Goal: Task Accomplishment & Management: Use online tool/utility

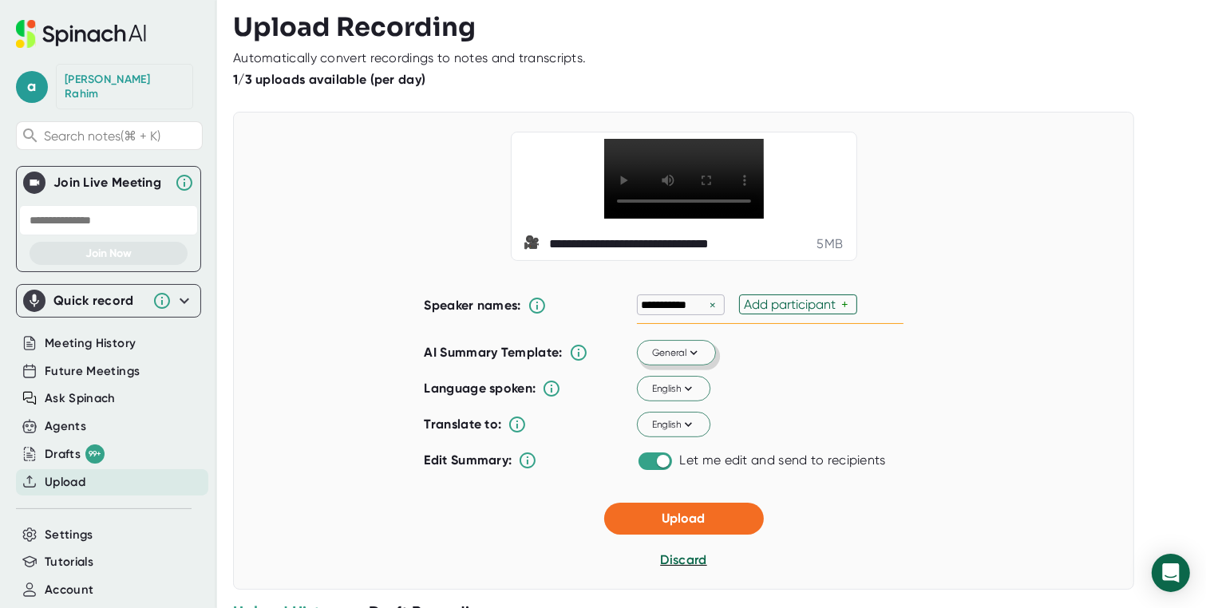
click at [692, 360] on icon at bounding box center [693, 353] width 14 height 14
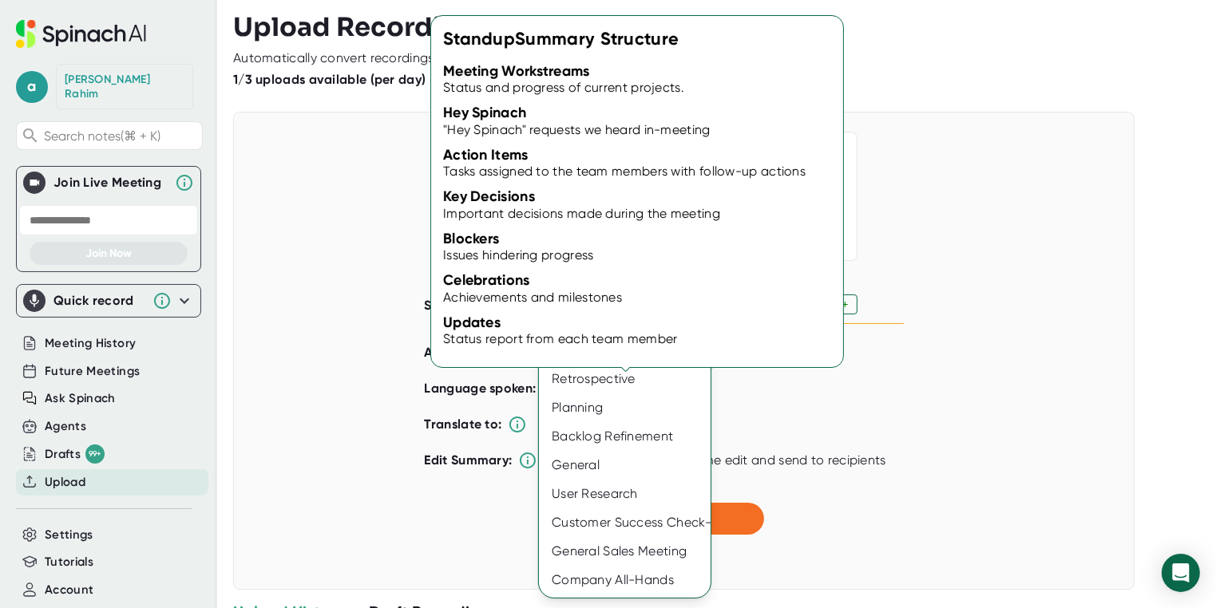
click at [601, 352] on div "Standup" at bounding box center [625, 350] width 172 height 29
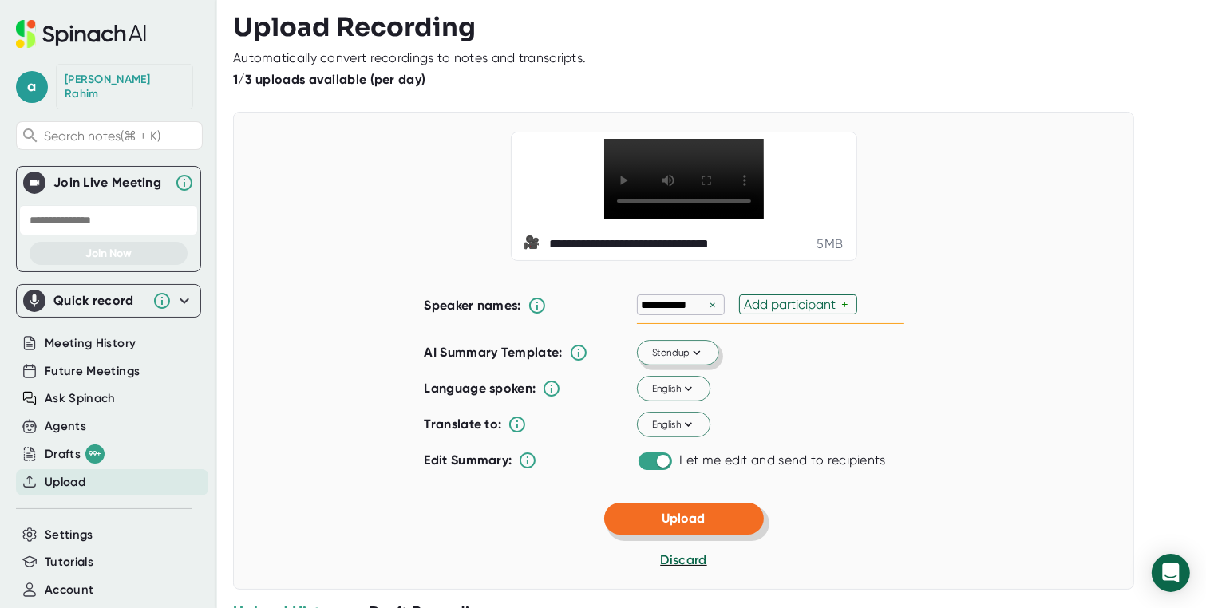
click at [702, 535] on button "Upload" at bounding box center [684, 519] width 160 height 32
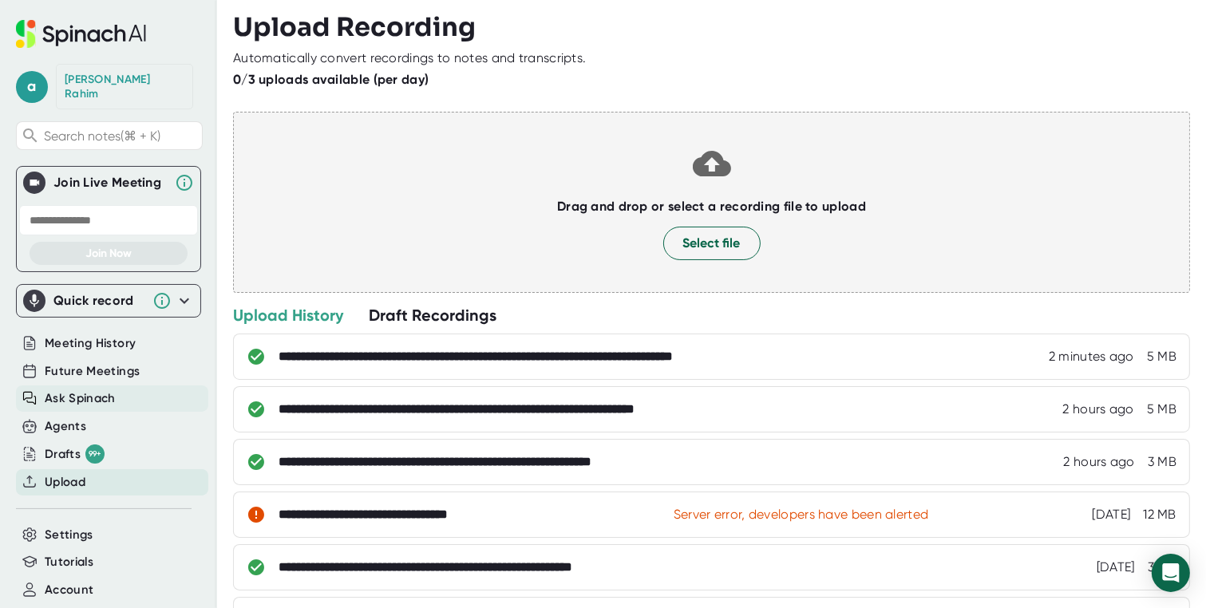
click at [85, 389] on span "Ask Spinach" at bounding box center [80, 398] width 71 height 18
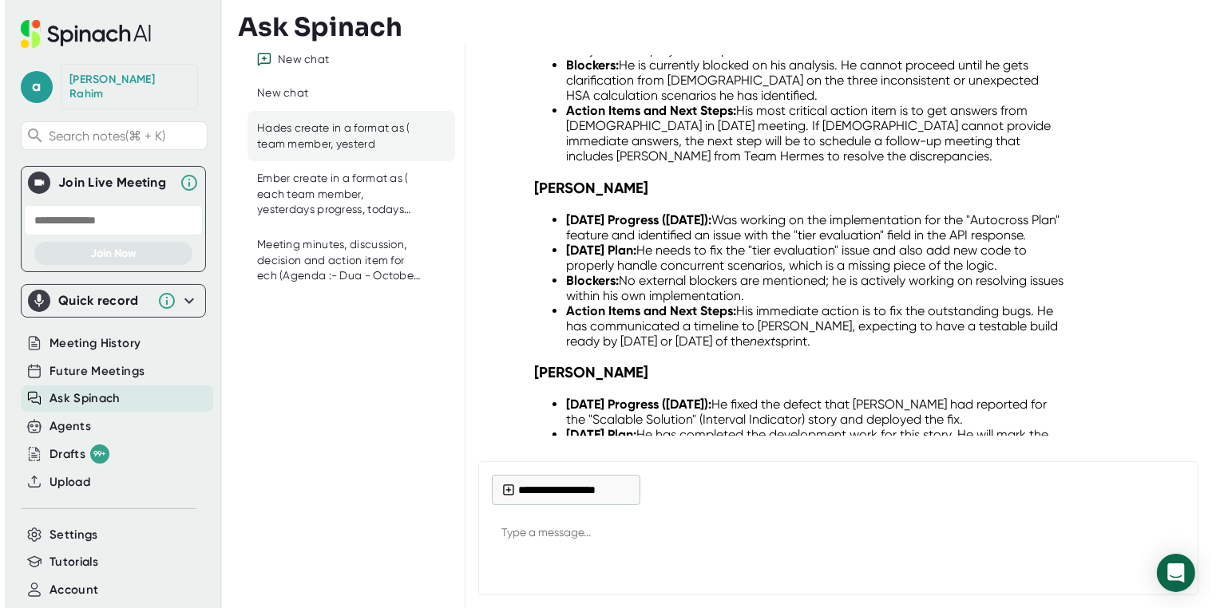
scroll to position [26515, 0]
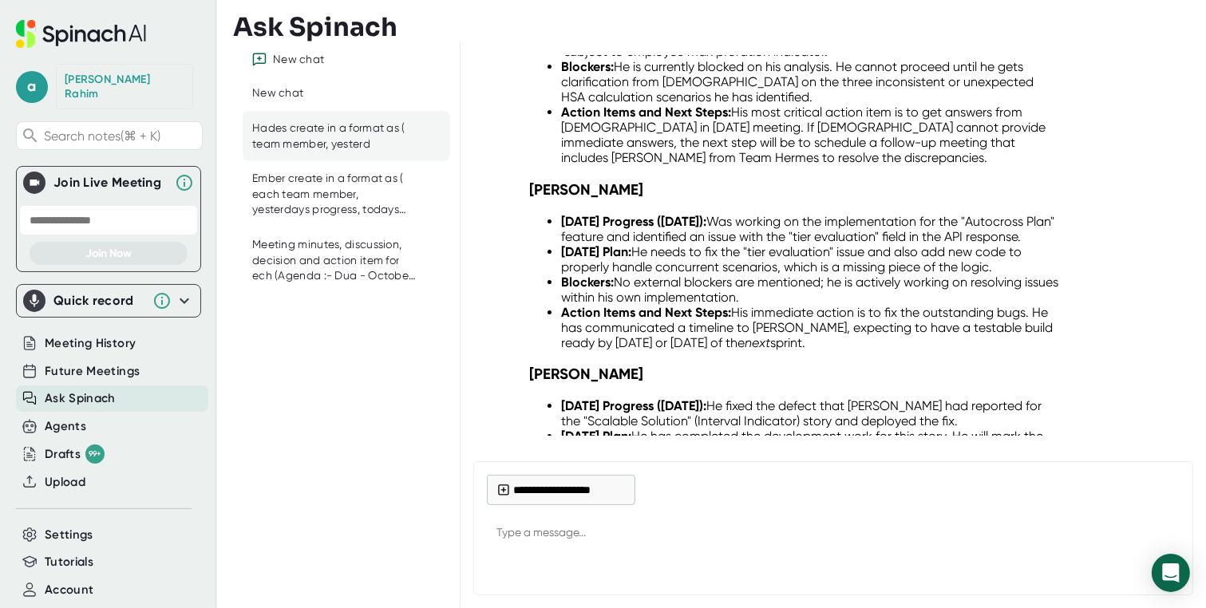
drag, startPoint x: 614, startPoint y: 65, endPoint x: 1085, endPoint y: 93, distance: 472.5
click at [1085, 555] on div "Contract Review and Regression Updates ([DATE]) Hades create in a format as ( e…" at bounding box center [889, 599] width 581 height 89
copy div "Hades create in a format as ( each team member, yesterdays progress, todays pla…"
type textarea "x"
paste textarea "Hades create in a format as ( each team member, yesterdays progress, todays pla…"
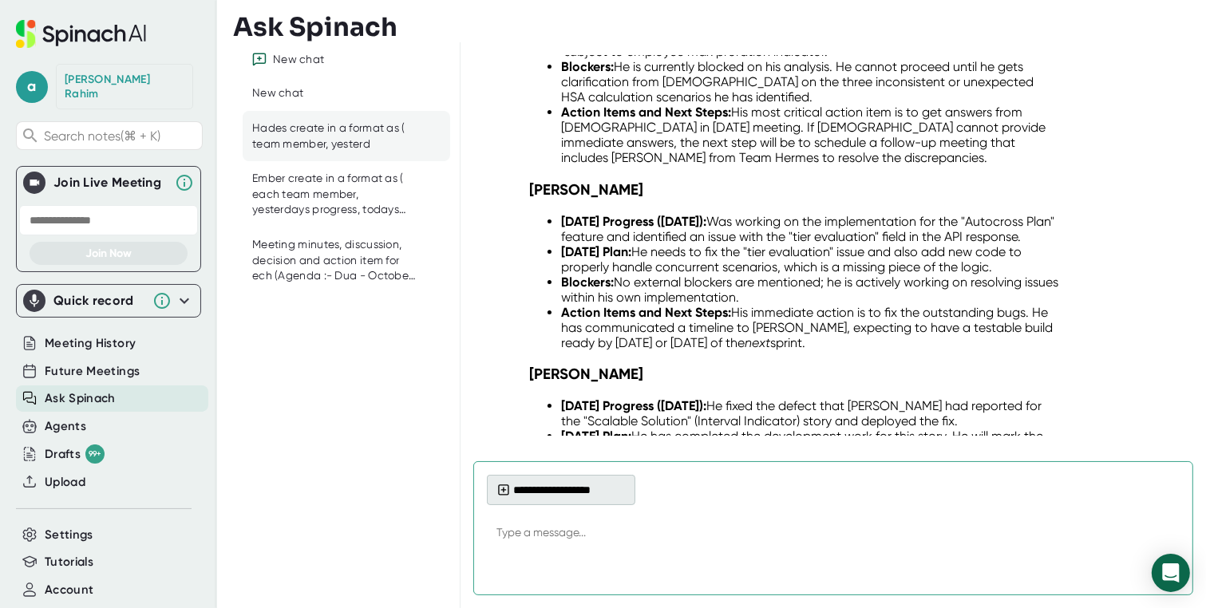
type textarea "Hades create in a format as ( each team member, yesterdays progress, todays pla…"
type textarea "x"
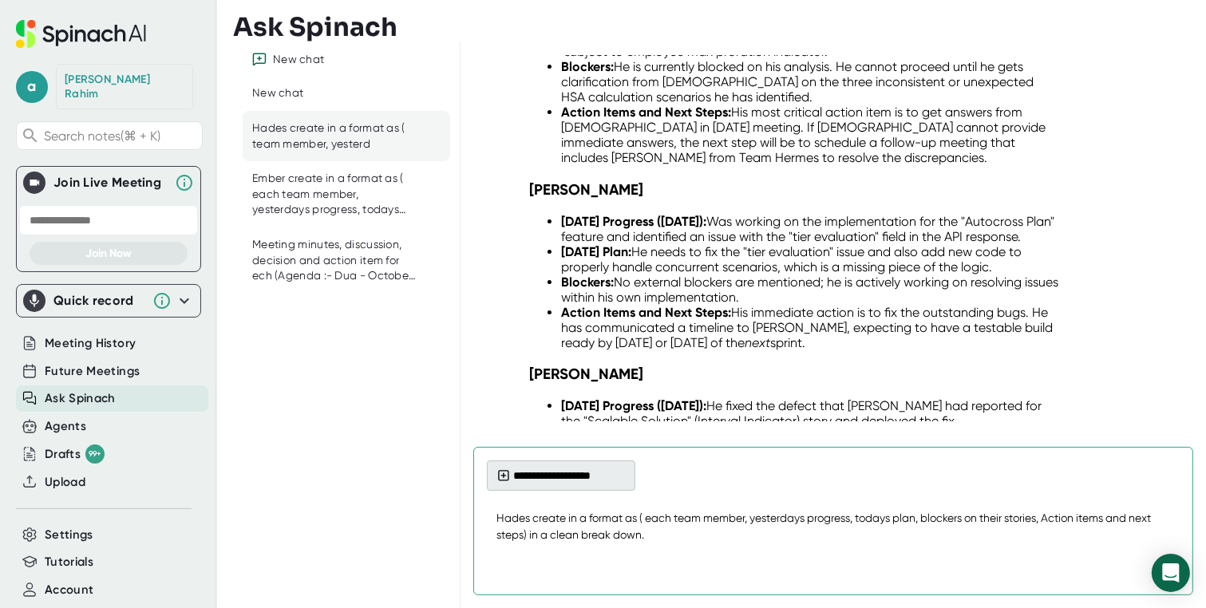
type textarea "Hades create in a format as ( each team member, yesterdays progress, todays pla…"
click at [536, 480] on button "**********" at bounding box center [561, 476] width 148 height 30
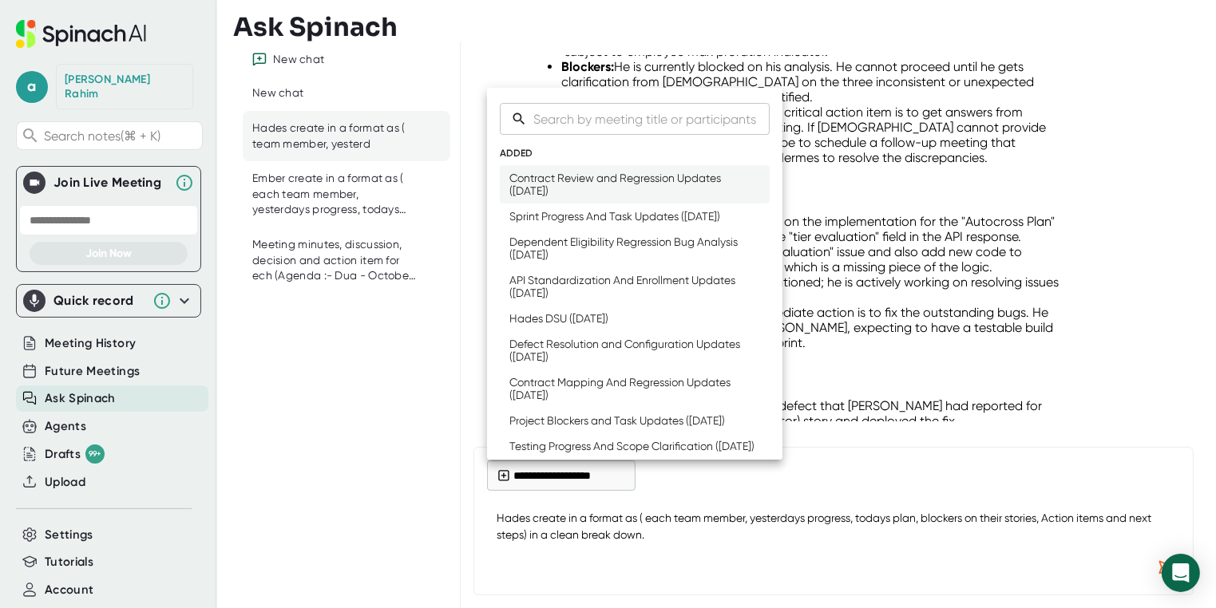
click at [582, 185] on div "Contract Review and Regression Updates ([DATE])" at bounding box center [634, 185] width 251 height 26
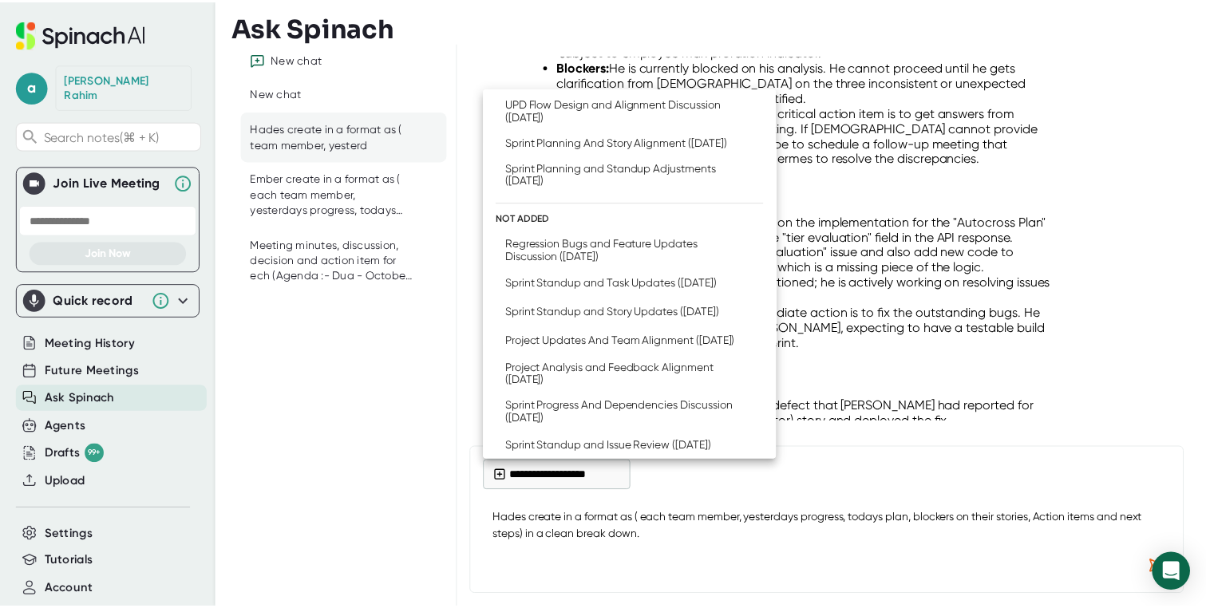
scroll to position [681, 0]
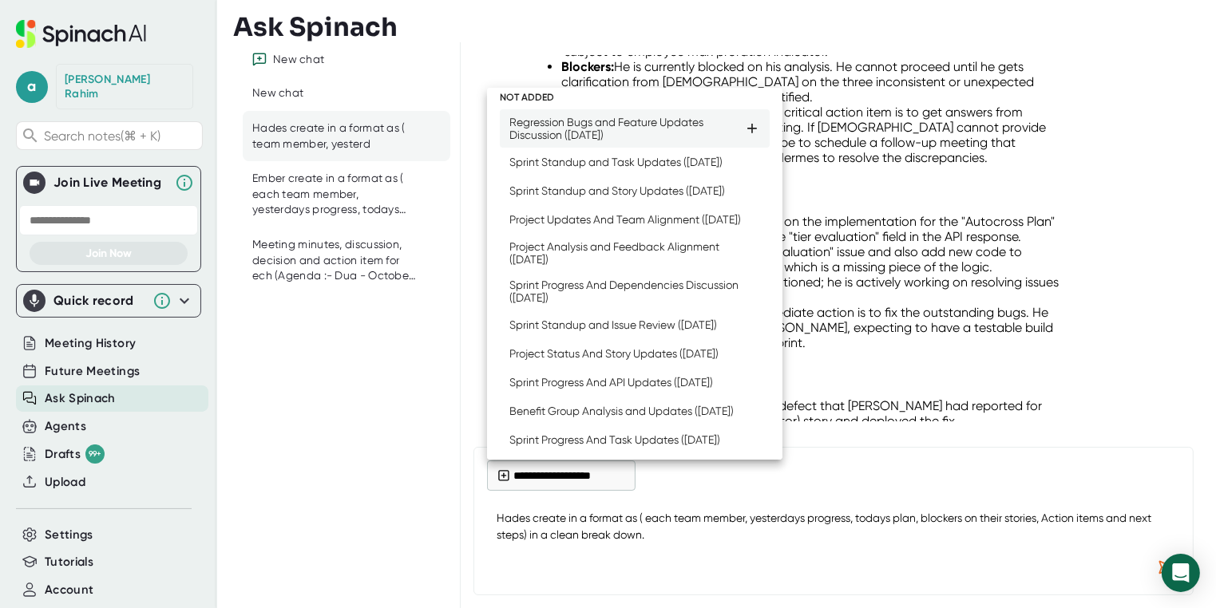
click at [596, 148] on li "Regression Bugs and Feature Updates Discussion ([DATE])" at bounding box center [635, 128] width 270 height 38
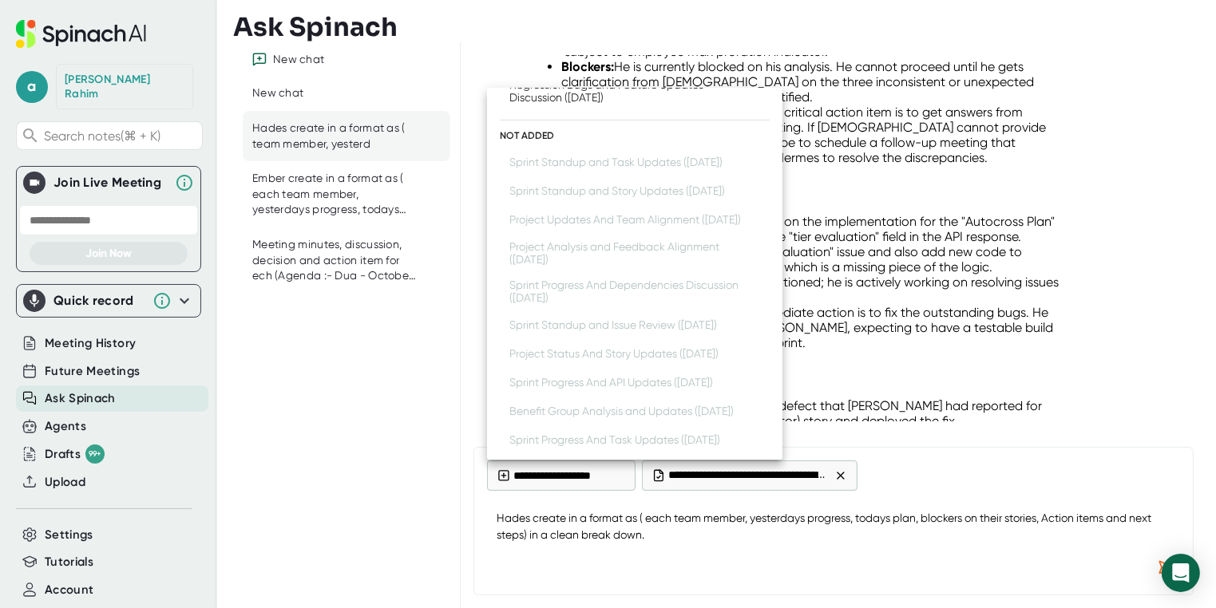
click at [1155, 560] on div at bounding box center [608, 304] width 1216 height 608
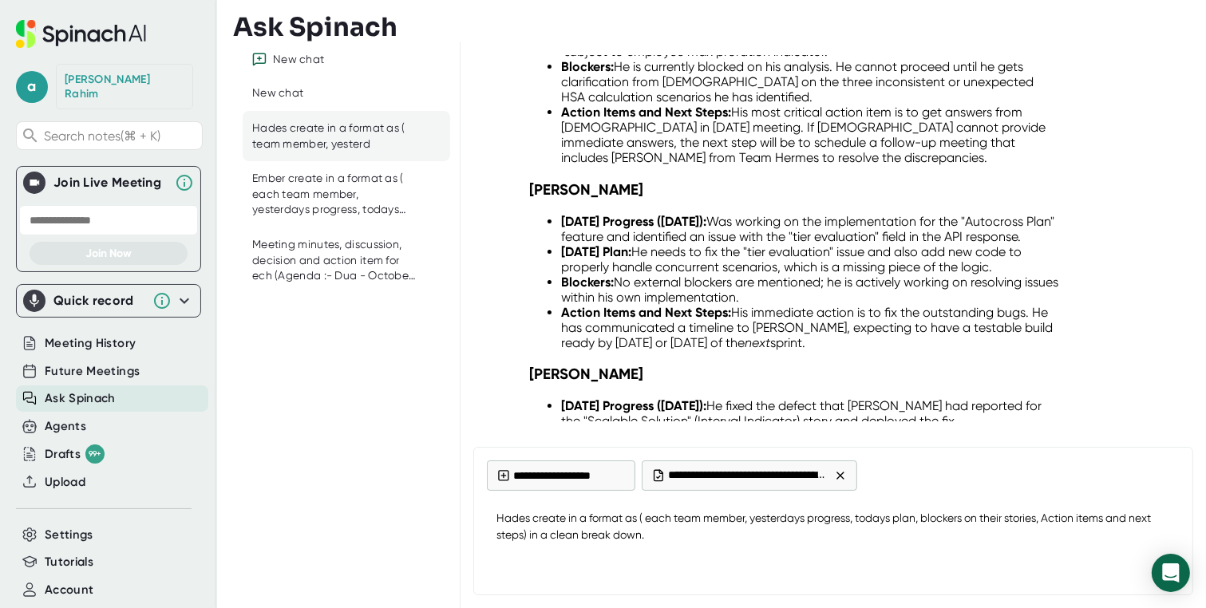
click at [937, 556] on div at bounding box center [833, 567] width 693 height 29
type textarea "x"
click at [824, 528] on textarea "Hades create in a format as ( each team member, yesterdays progress, todays pla…" at bounding box center [833, 526] width 693 height 53
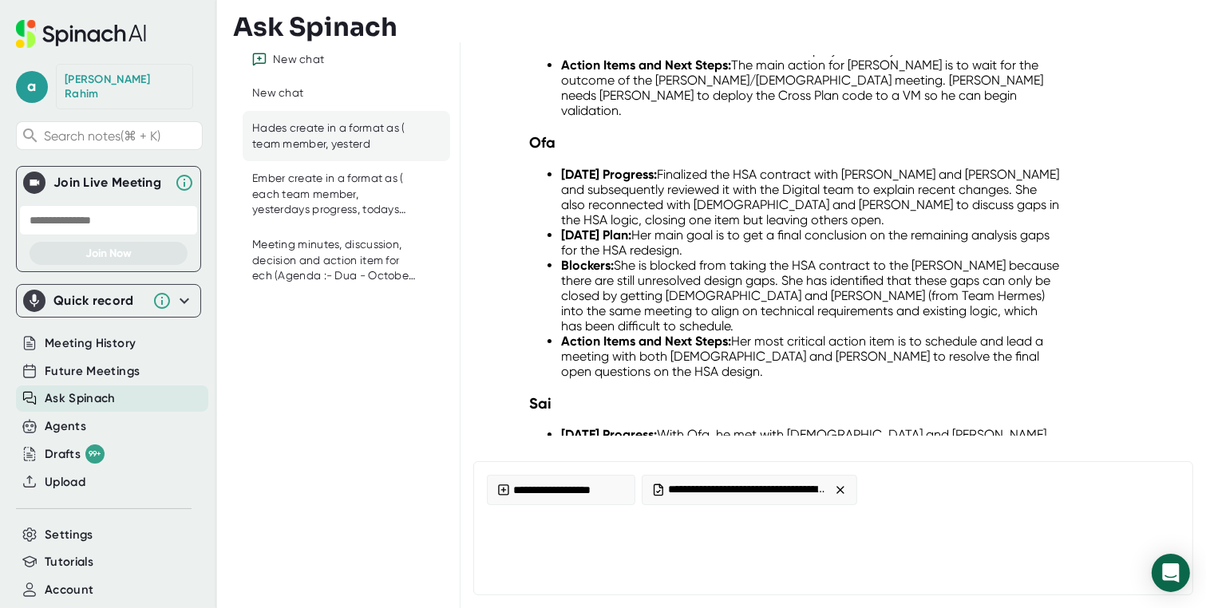
scroll to position [27818, 0]
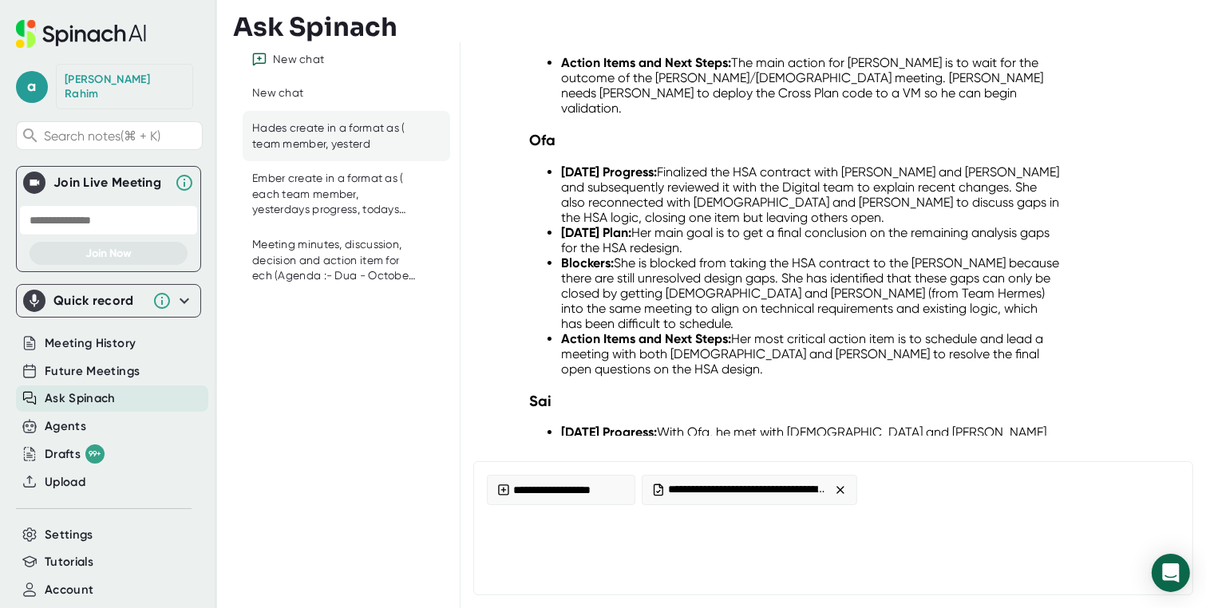
click at [67, 480] on div "a [PERSON_NAME] Search notes (⌘ + K) Join Live Meeting Join Now Quick record In…" at bounding box center [108, 320] width 217 height 640
click at [69, 476] on div "Upload" at bounding box center [112, 482] width 192 height 26
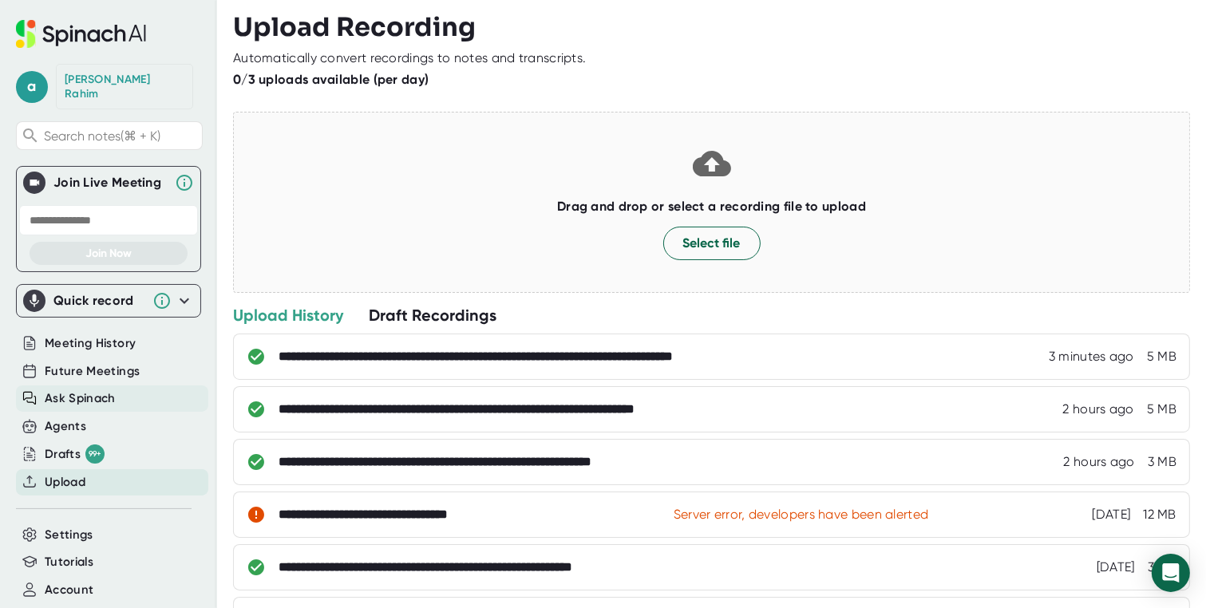
click at [85, 391] on span "Ask Spinach" at bounding box center [80, 398] width 71 height 18
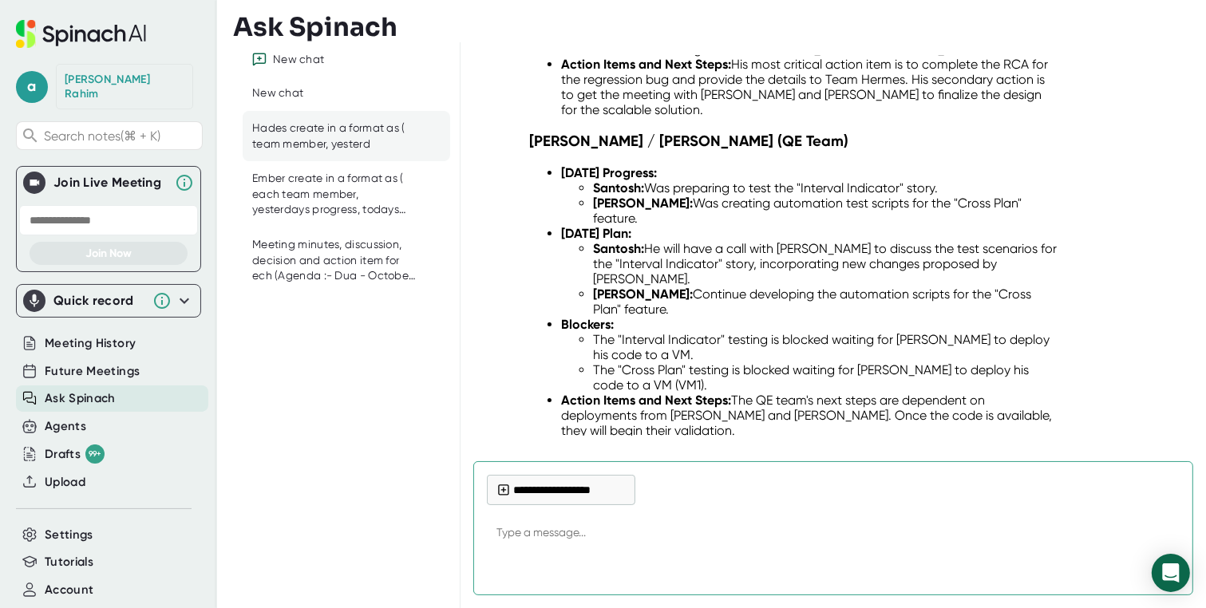
scroll to position [29274, 0]
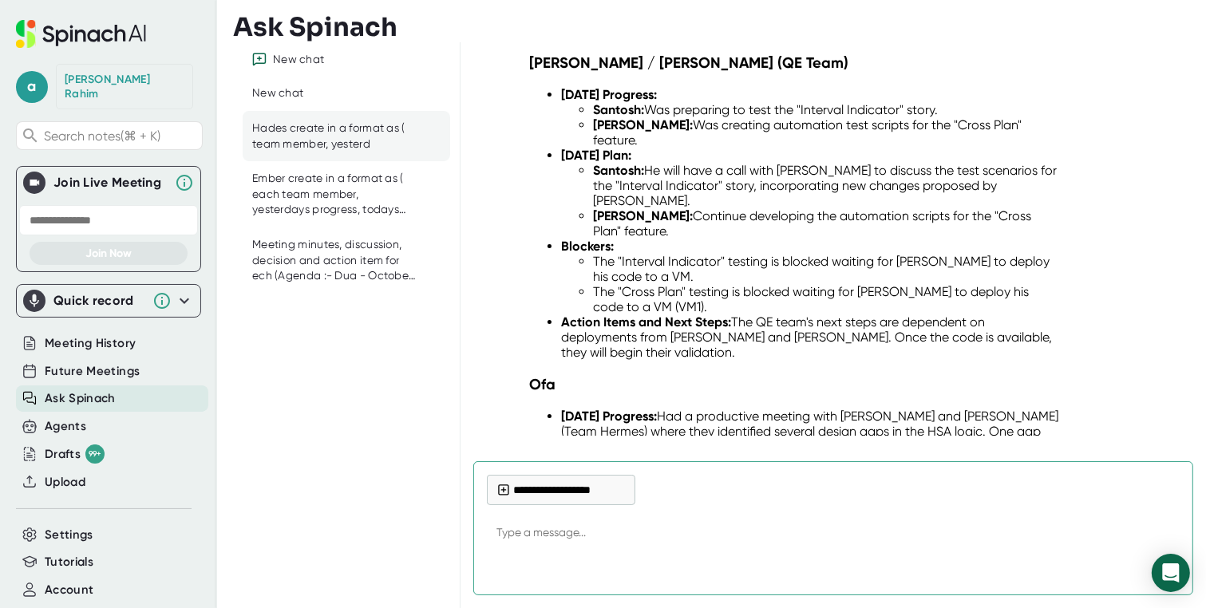
click at [556, 536] on textarea at bounding box center [833, 534] width 693 height 38
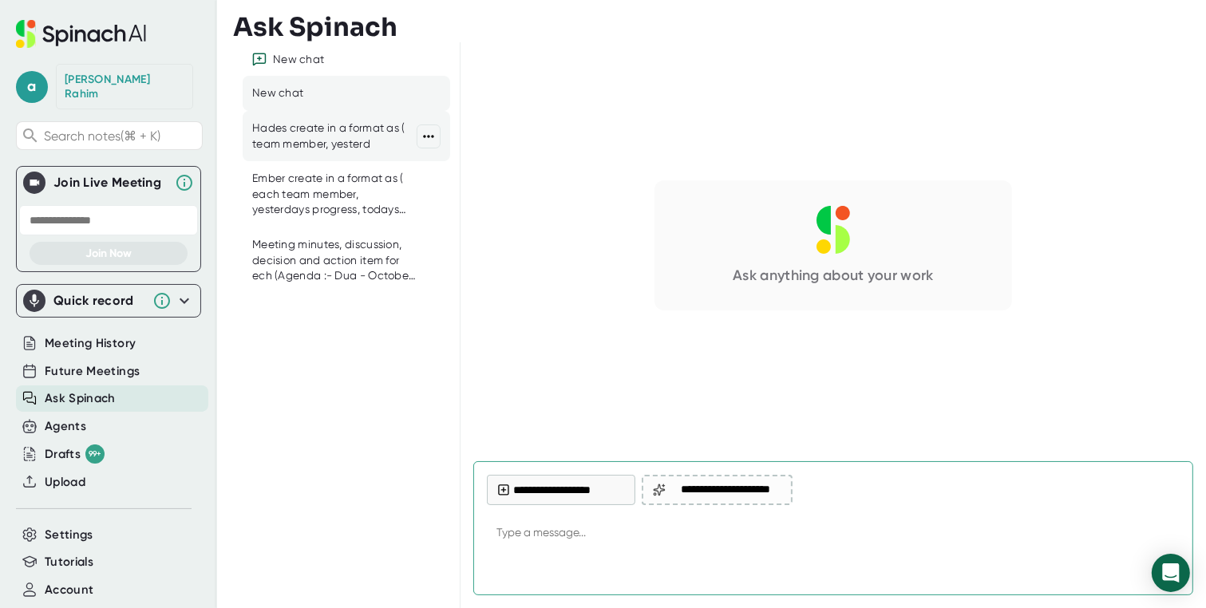
click at [332, 144] on div "Hades create in a format as ( team member, yesterd" at bounding box center [334, 136] width 164 height 31
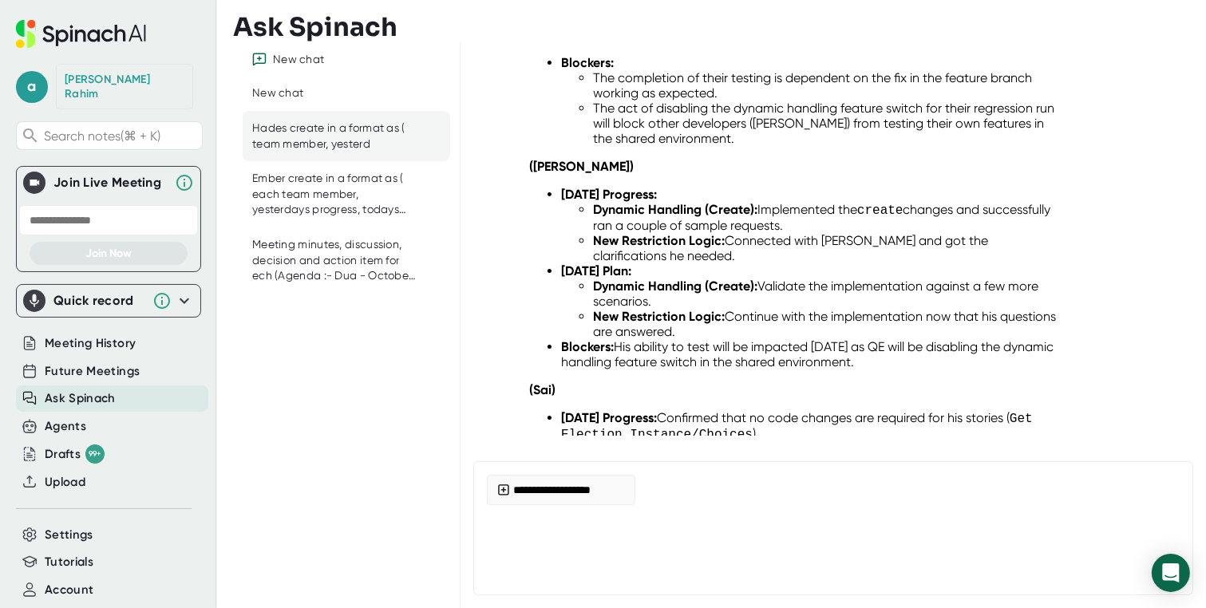
scroll to position [17408, 0]
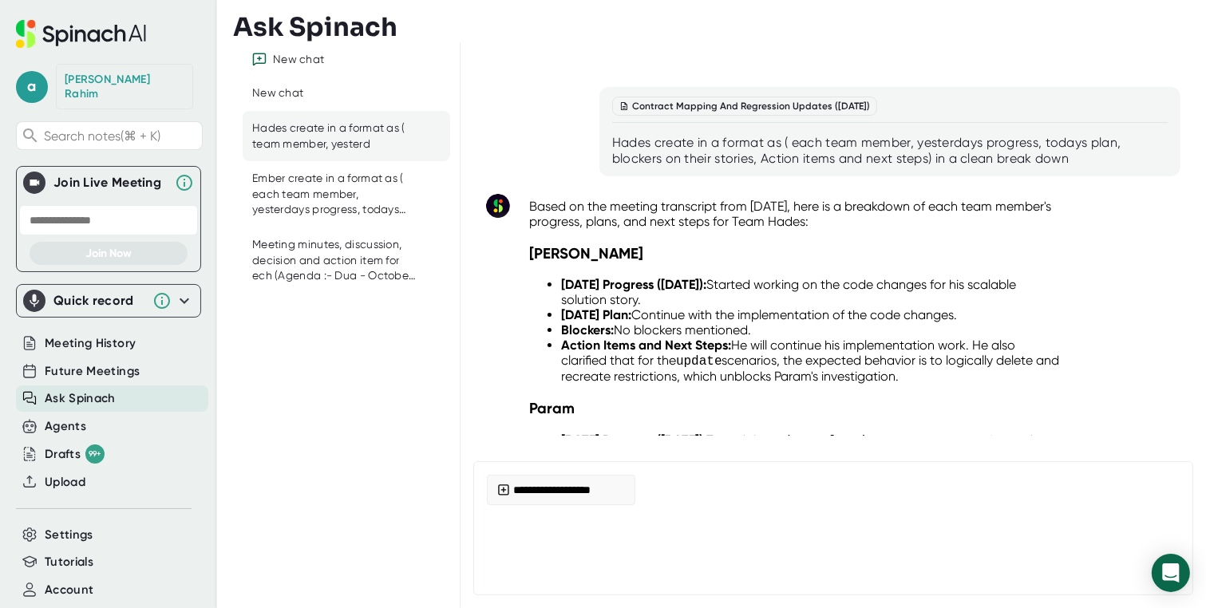
type textarea "x"
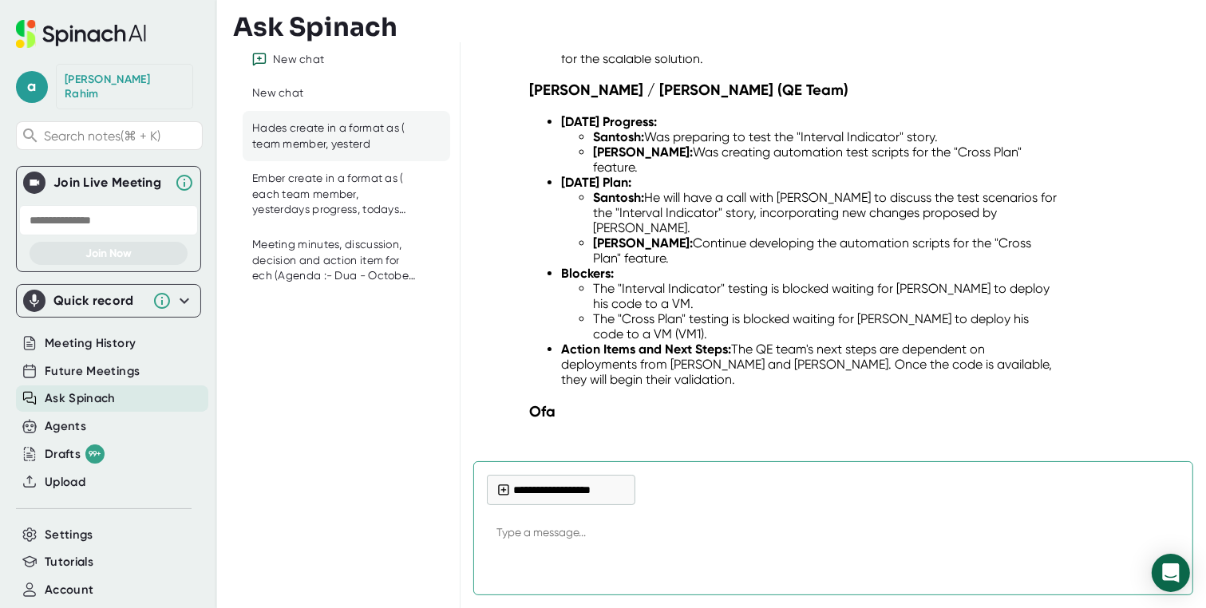
click at [544, 532] on textarea at bounding box center [833, 534] width 693 height 38
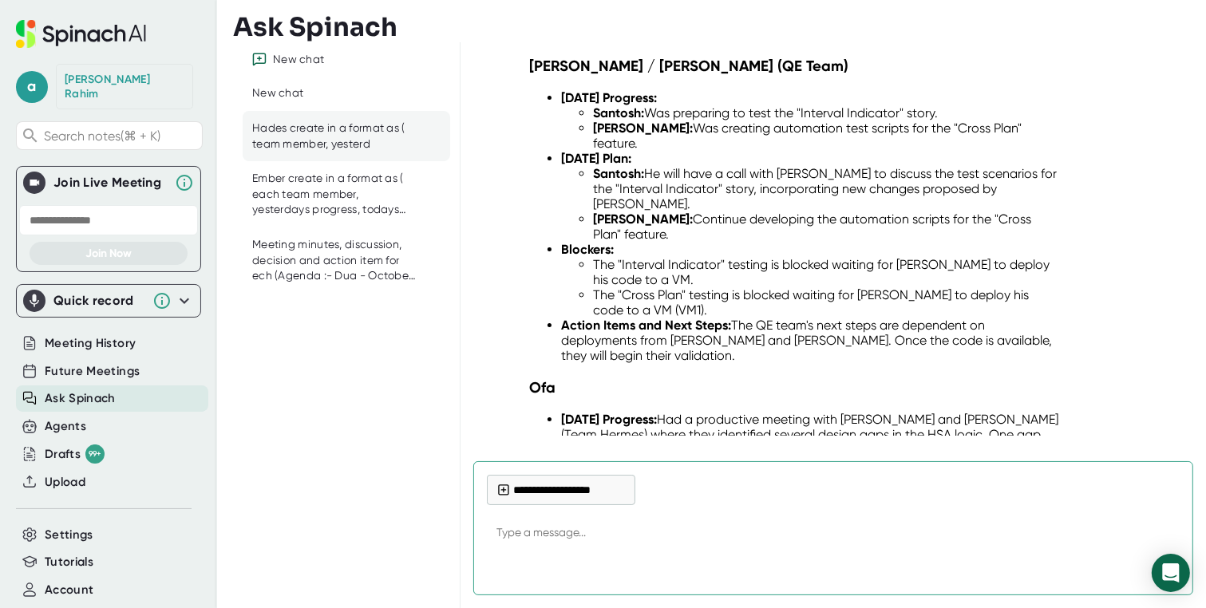
scroll to position [29274, 0]
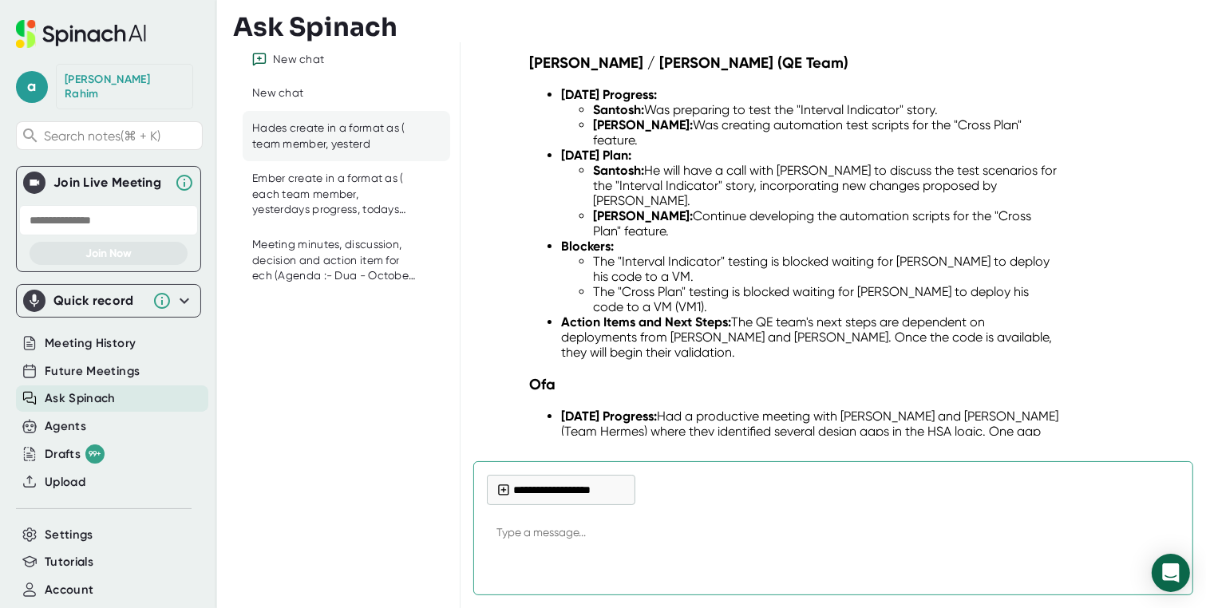
type textarea "`"
type textarea "x"
type textarea "`s"
type textarea "x"
type textarea "`sc"
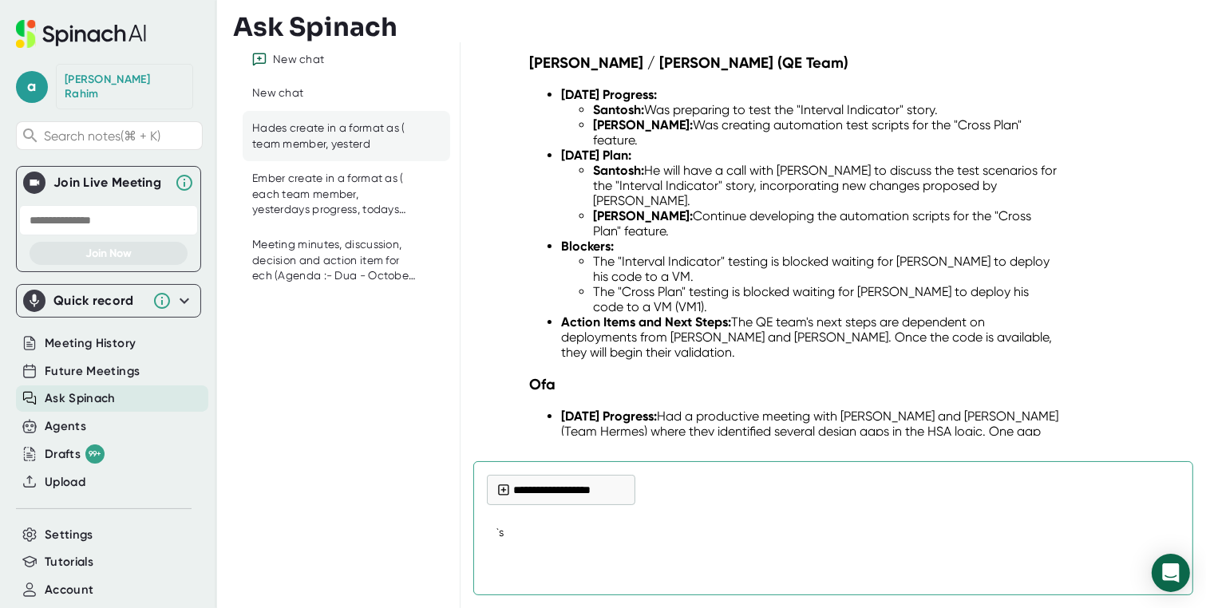
type textarea "x"
type textarea "`scr"
type textarea "x"
type textarea "`scru"
type textarea "x"
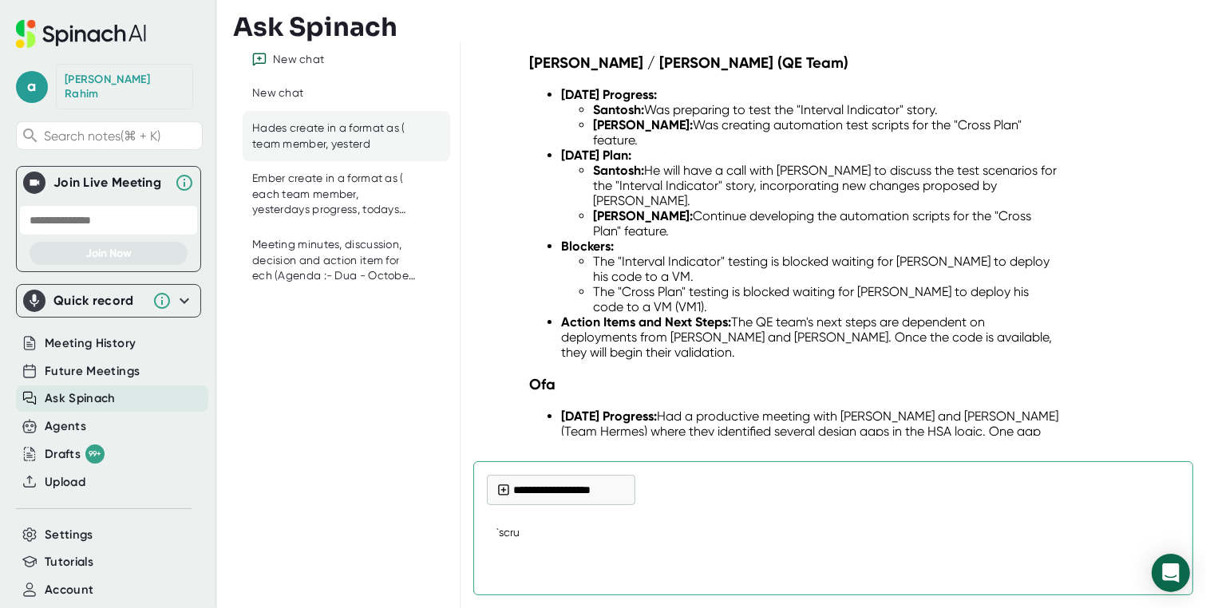
type textarea "`scrum"
type textarea "x"
type textarea "`scrum"
type textarea "x"
type textarea "`scrum m"
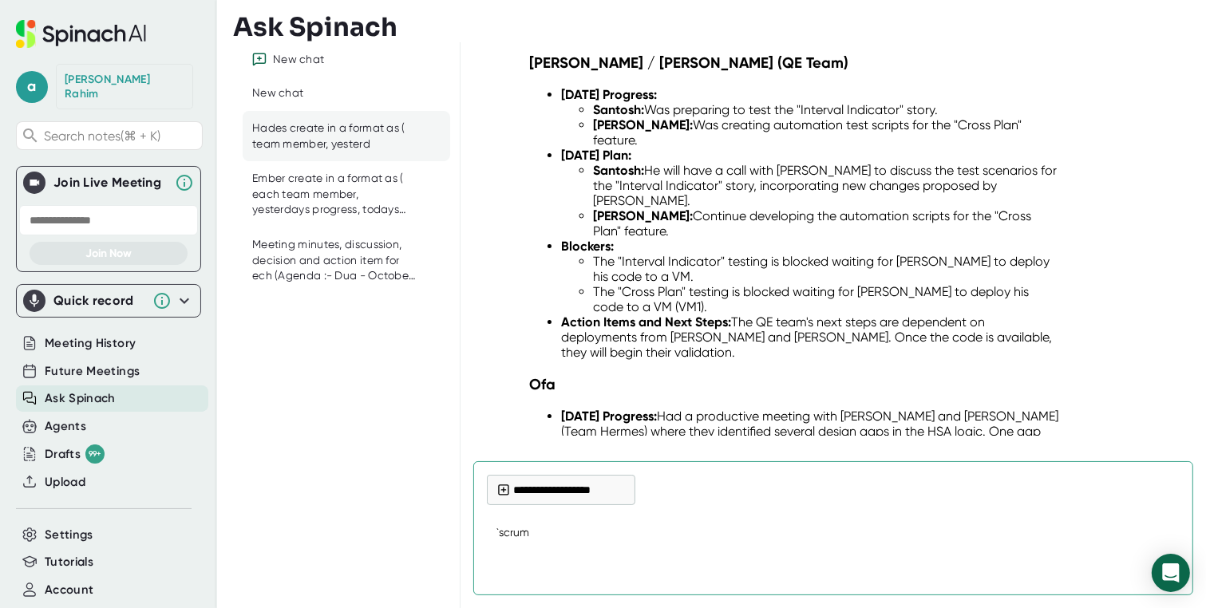
type textarea "x"
type textarea "`scrum ma"
type textarea "x"
type textarea "`scrum mas"
type textarea "x"
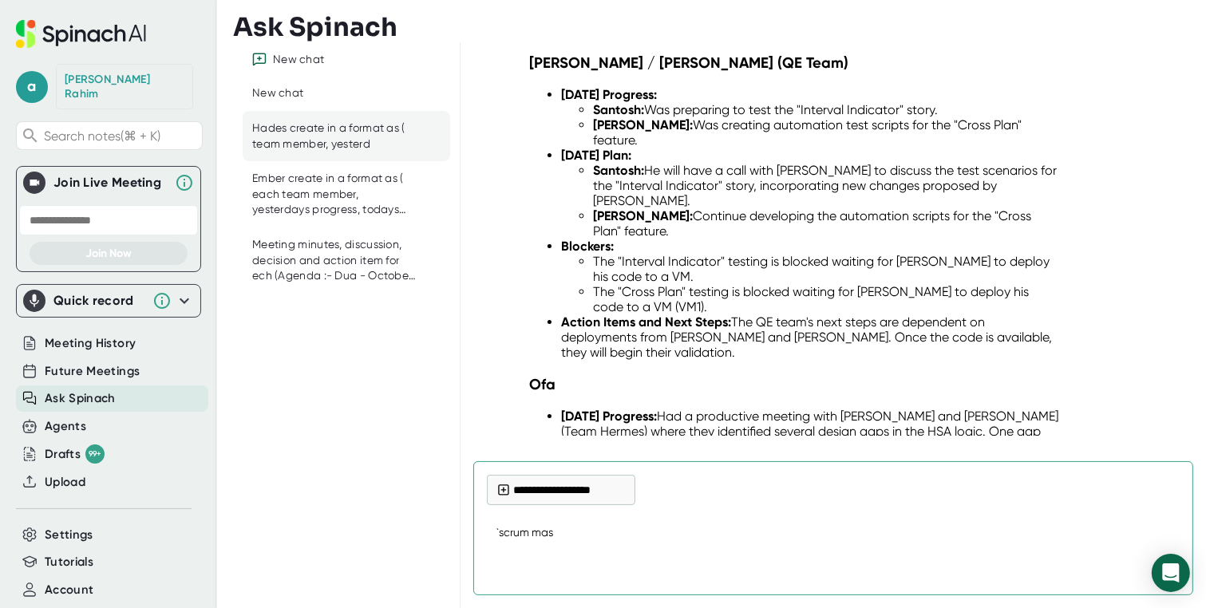
type textarea "`scrum mast"
type textarea "x"
type textarea "`scrum maste"
type textarea "x"
type textarea "`scrum master"
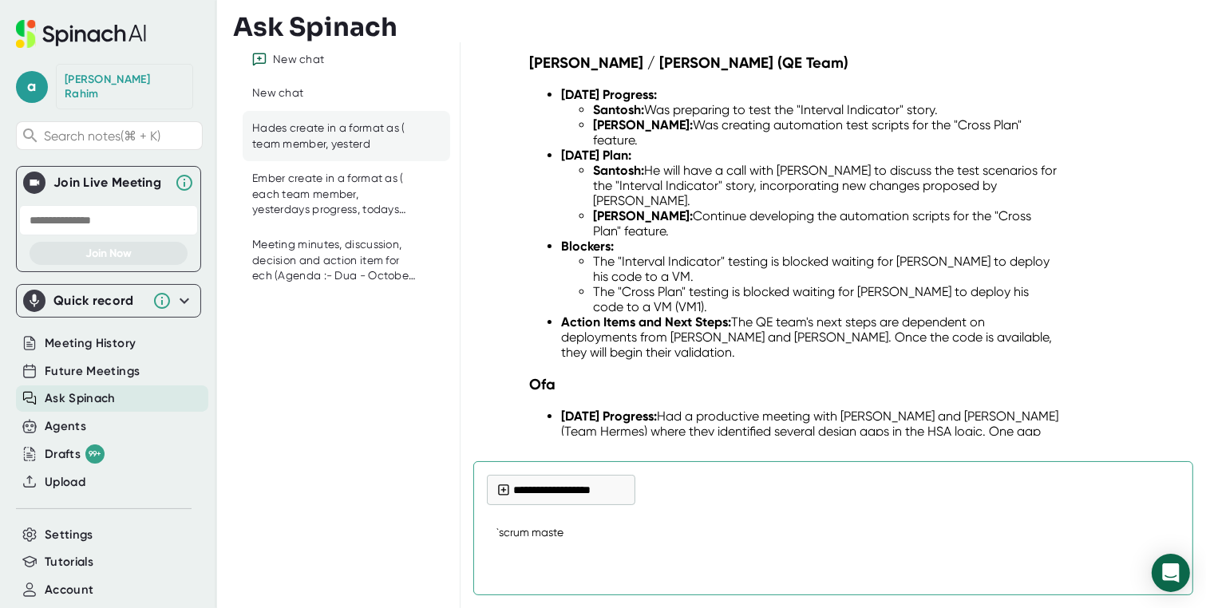
type textarea "x"
type textarea "`scrum masters"
type textarea "x"
type textarea "`scrum masters"
type textarea "x"
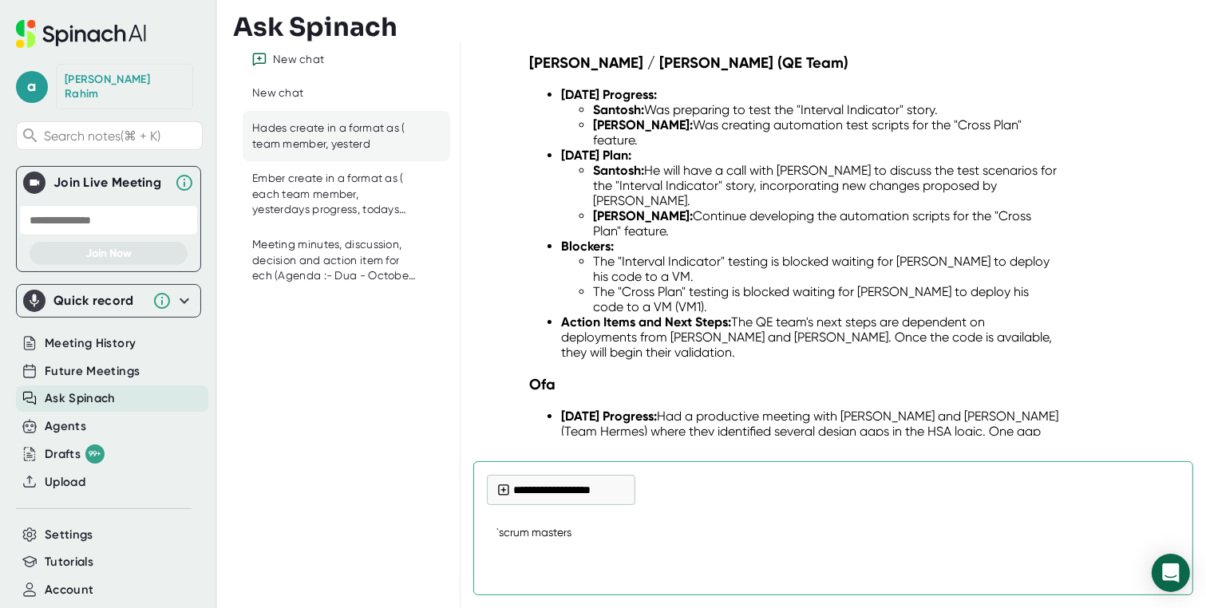
type textarea "`scrum masters w"
type textarea "x"
type textarea "`scrum masters wo"
type textarea "x"
type textarea "`scrum masters wor"
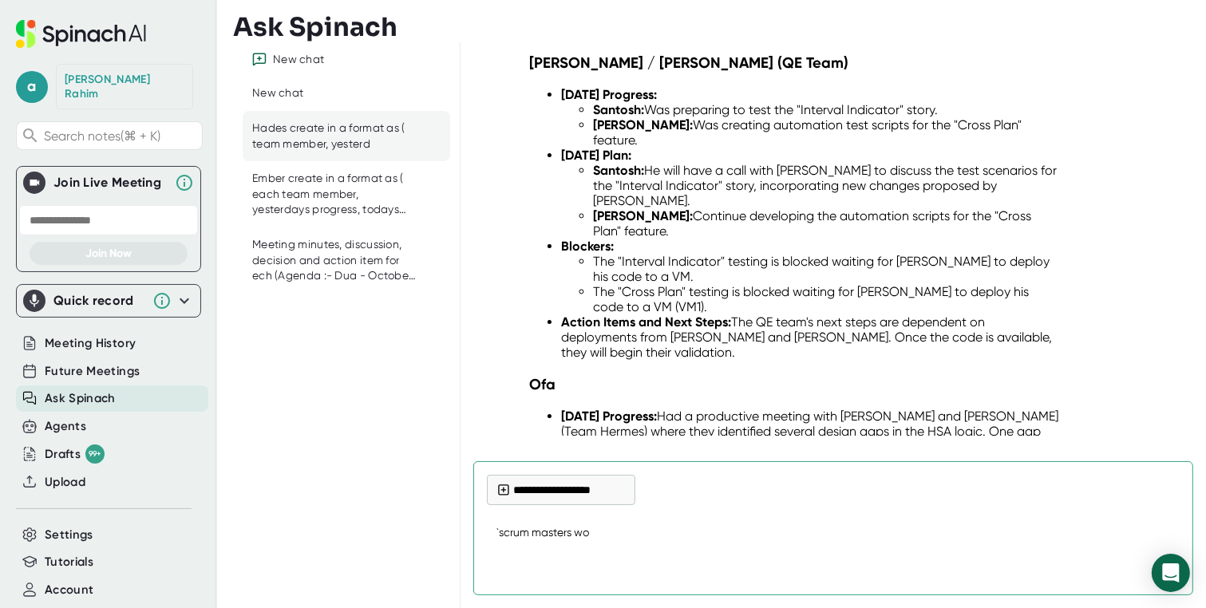
type textarea "x"
type textarea "`scrum masters work"
type textarea "x"
type textarea "`scrum masters work"
type textarea "x"
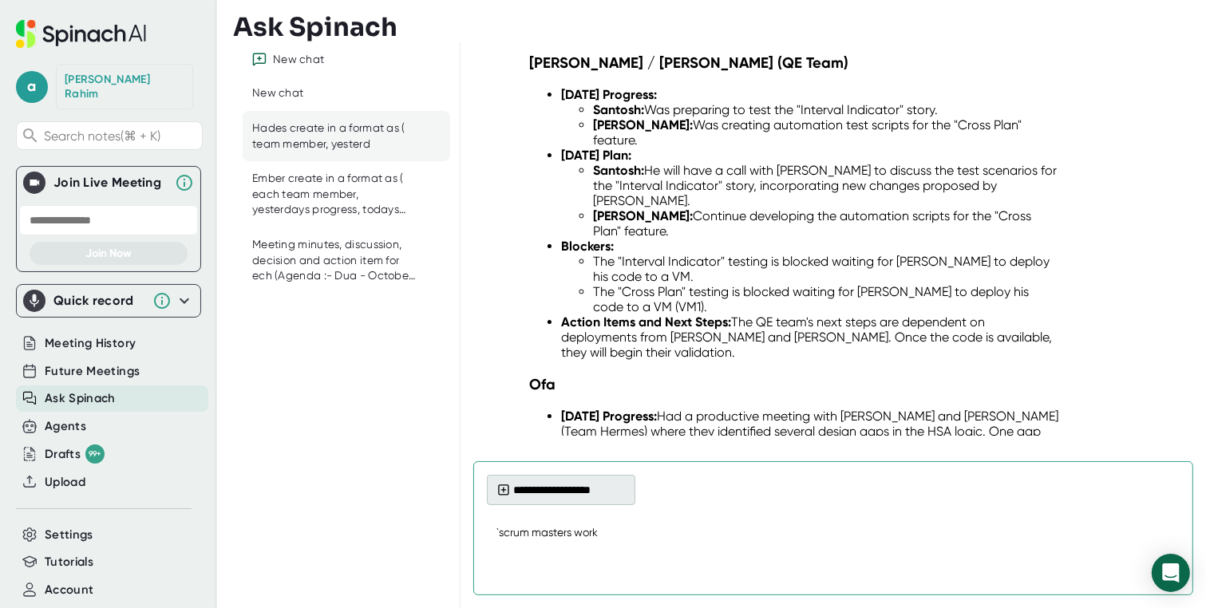
type textarea "`scrum masters work"
click at [508, 492] on rect at bounding box center [504, 490] width 10 height 10
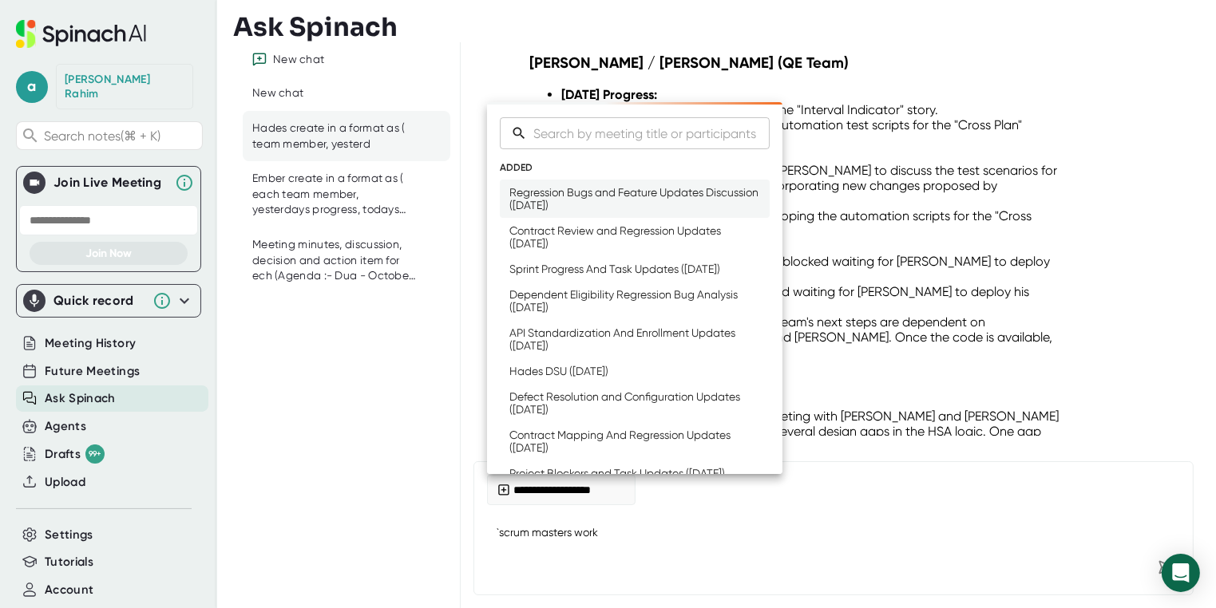
click at [566, 207] on div "Regression Bugs and Feature Updates Discussion ([DATE])" at bounding box center [634, 199] width 251 height 26
click at [603, 202] on div "Regression Bugs and Feature Updates Discussion ([DATE])" at bounding box center [634, 199] width 251 height 26
drag, startPoint x: 947, startPoint y: 557, endPoint x: 972, endPoint y: 552, distance: 26.0
click at [947, 555] on div at bounding box center [608, 304] width 1216 height 608
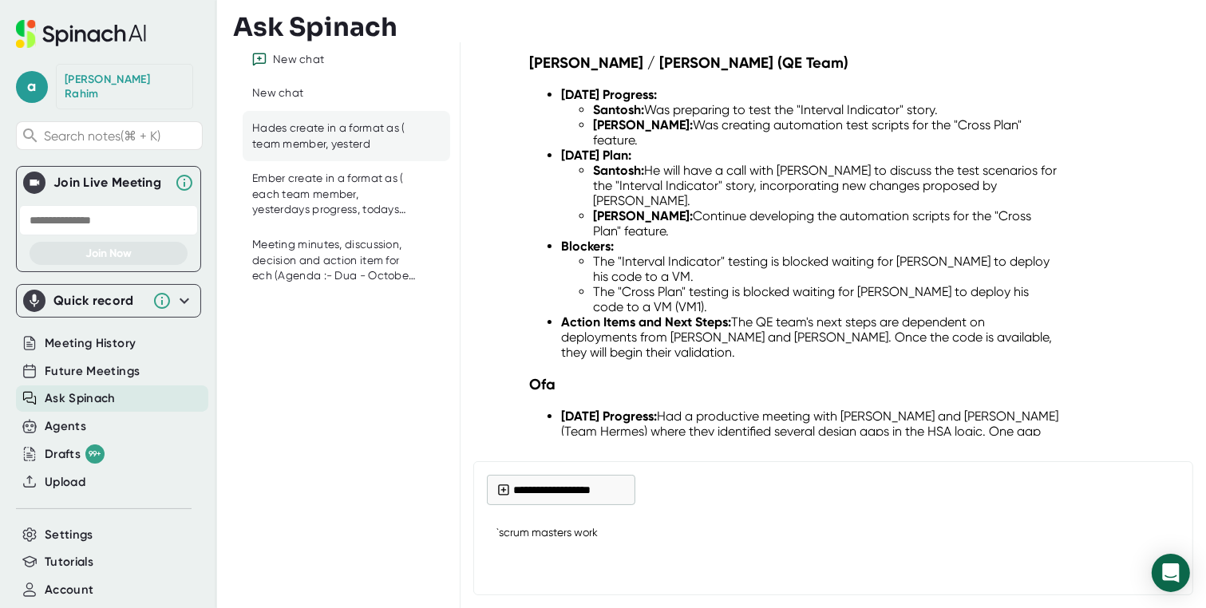
type textarea "x"
click at [1009, 550] on textarea "`scrum masters work" at bounding box center [833, 534] width 693 height 38
type textarea "`scrum masters work f"
type textarea "x"
type textarea "`scrum masters work fo"
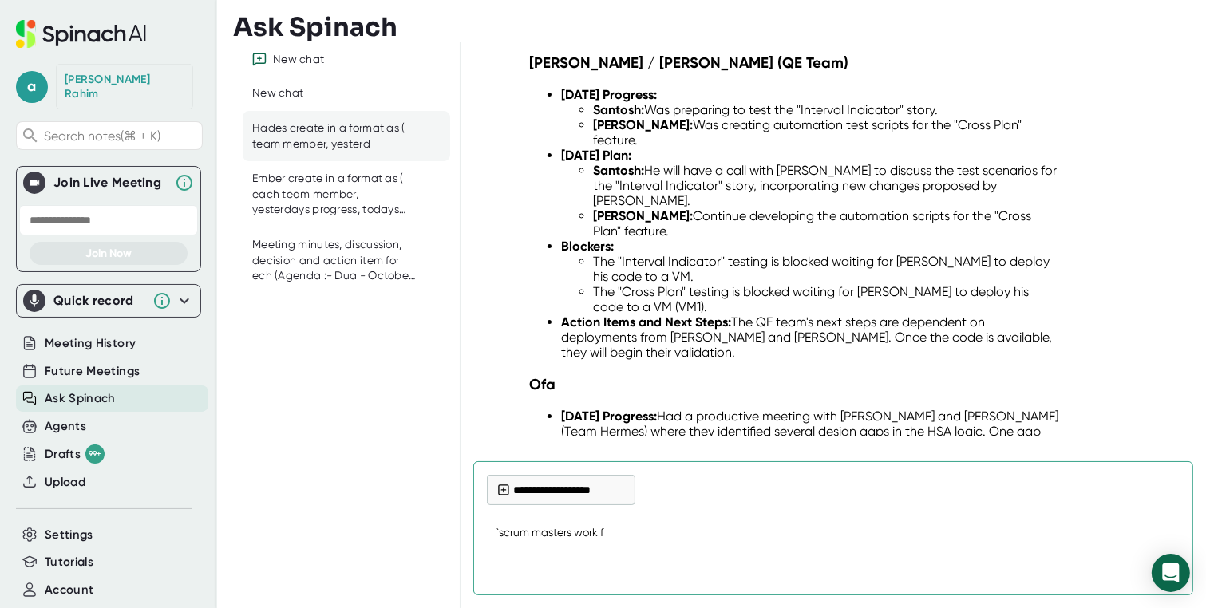
type textarea "x"
type textarea "`scrum masters work for"
type textarea "x"
type textarea "`scrum masters work for"
type textarea "x"
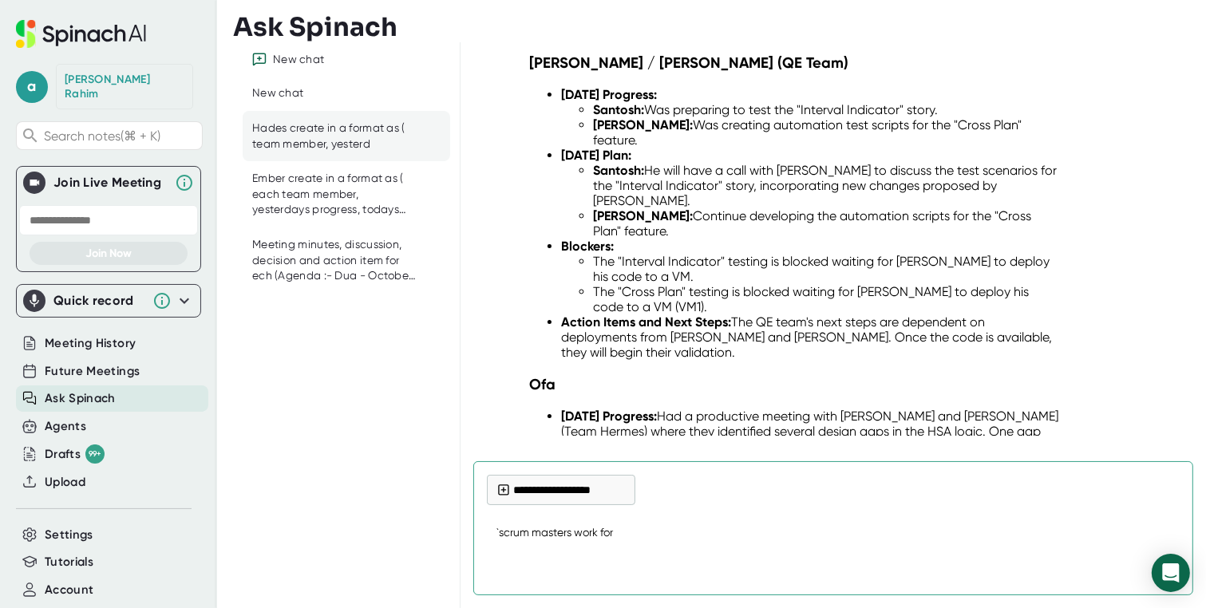
type textarea "`scrum masters work for t"
type textarea "x"
type textarea "`scrum masters work for to"
type textarea "x"
type textarea "`scrum masters work for [PERSON_NAME]"
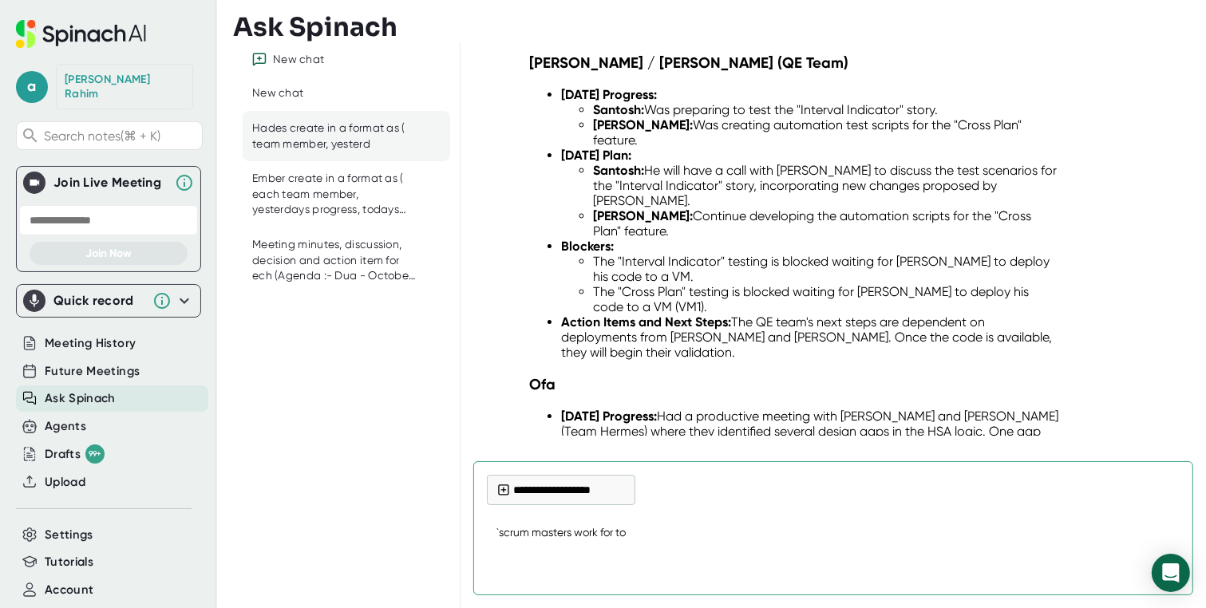
type textarea "x"
type textarea "`scrum masters work for toda"
type textarea "x"
type textarea "`scrum masters work for [DATE]"
type textarea "x"
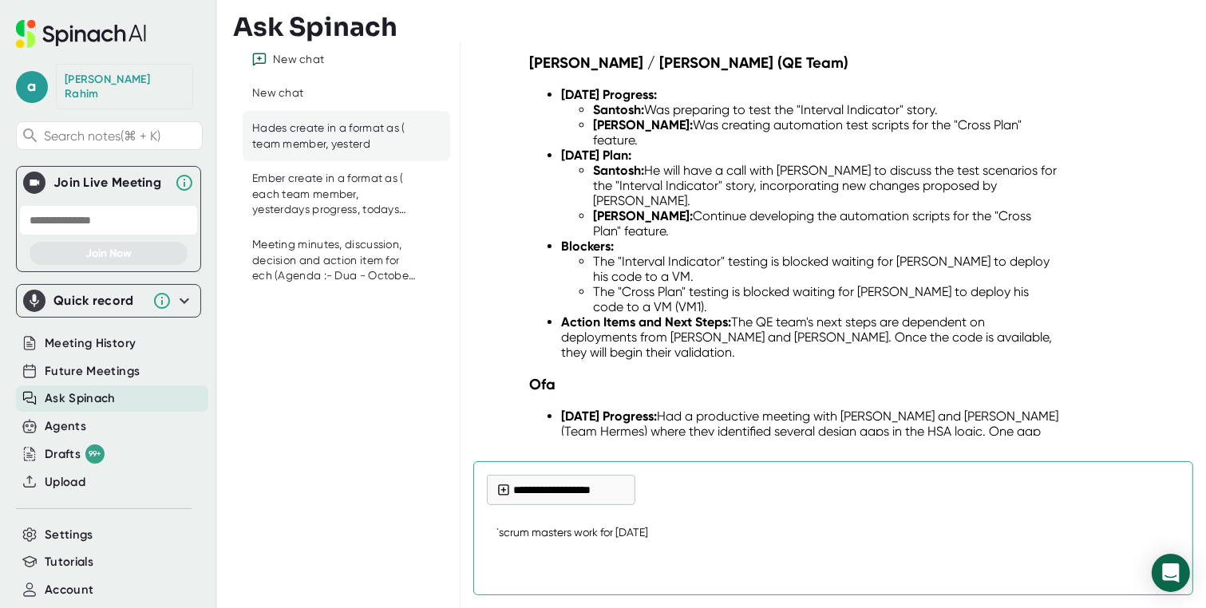
type textarea "`scrum masters work for [DATE]"
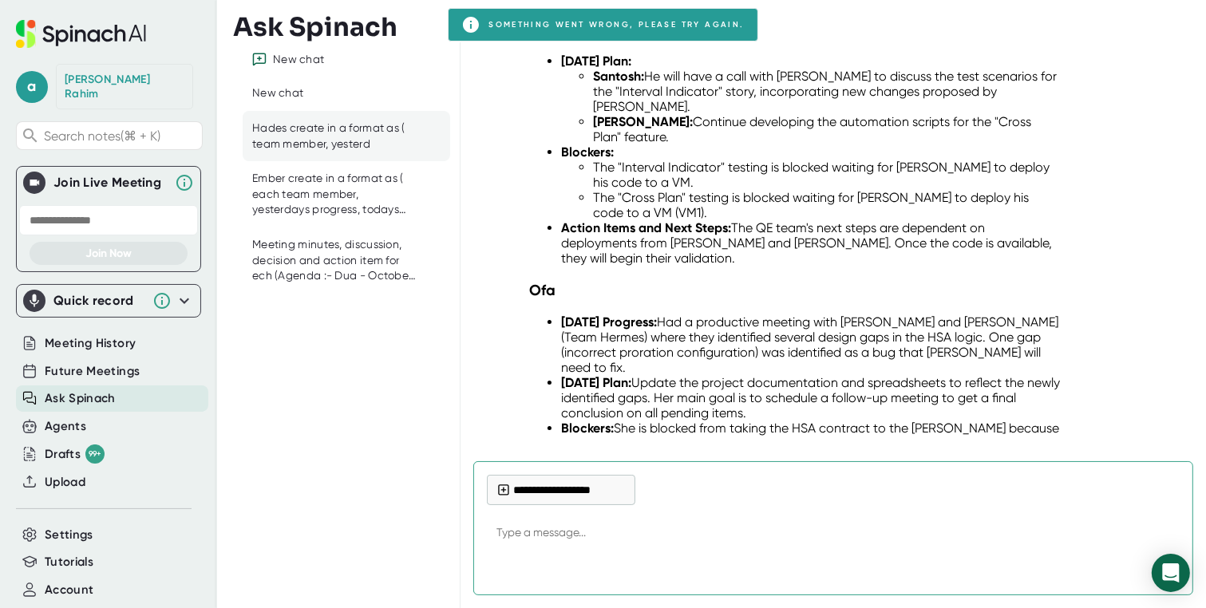
scroll to position [29338, 0]
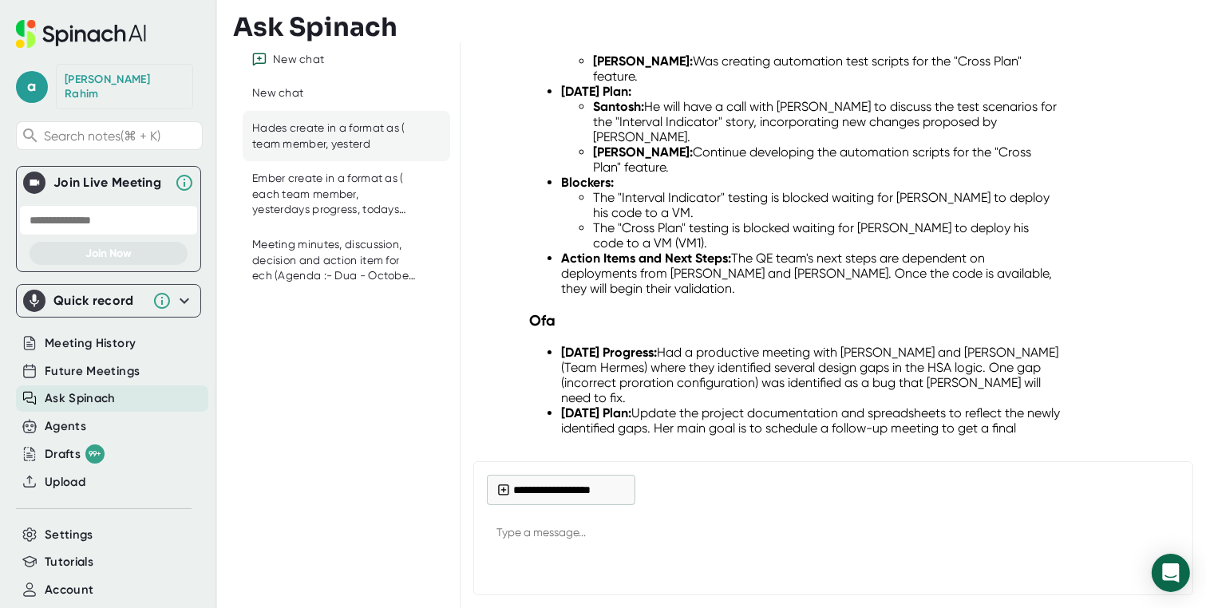
type textarea "x"
drag, startPoint x: 566, startPoint y: 541, endPoint x: 581, endPoint y: 544, distance: 15.4
click at [567, 543] on textarea at bounding box center [833, 534] width 693 height 38
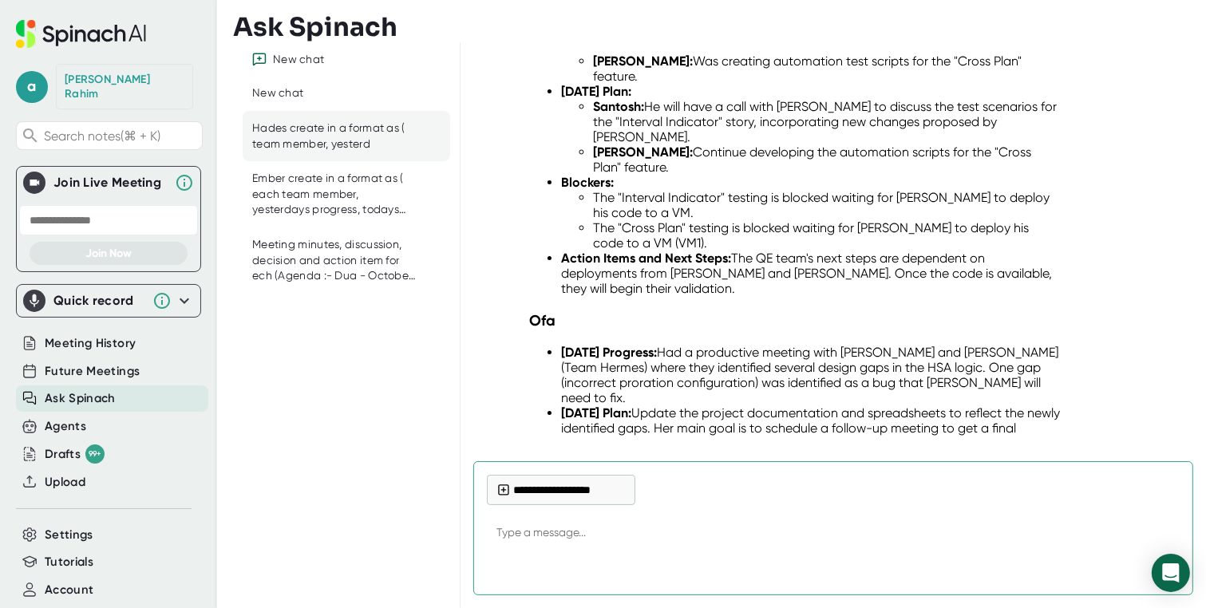
click at [584, 542] on textarea at bounding box center [833, 534] width 693 height 38
type textarea "s"
type textarea "x"
type textarea "sc"
type textarea "x"
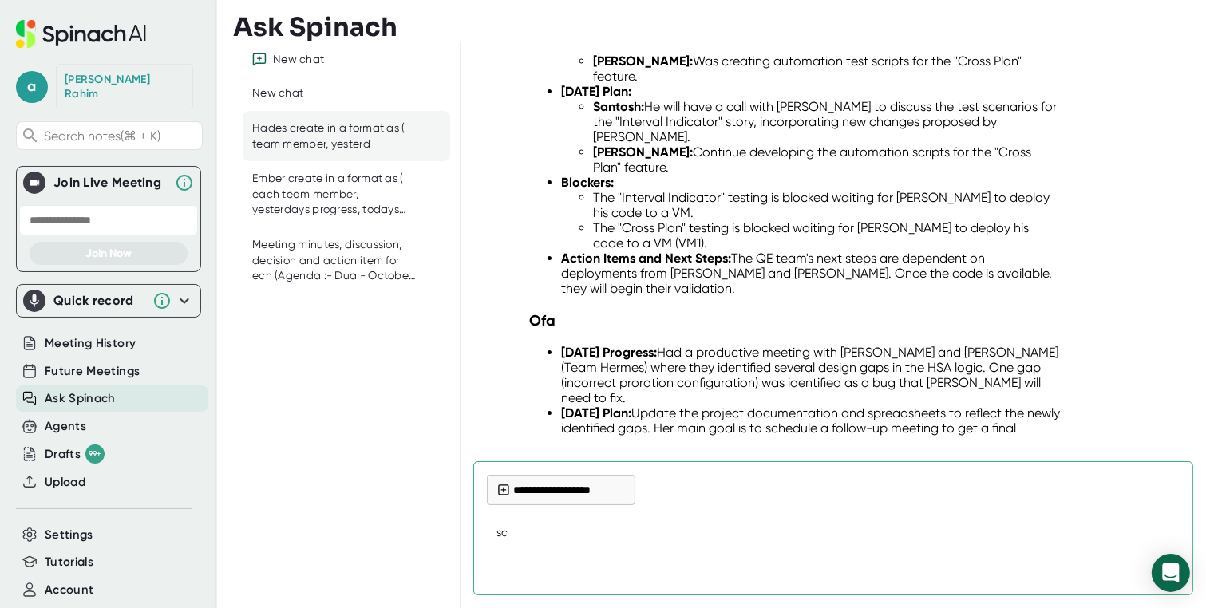
type textarea "scr"
type textarea "x"
type textarea "scru"
type textarea "x"
type textarea "scrum"
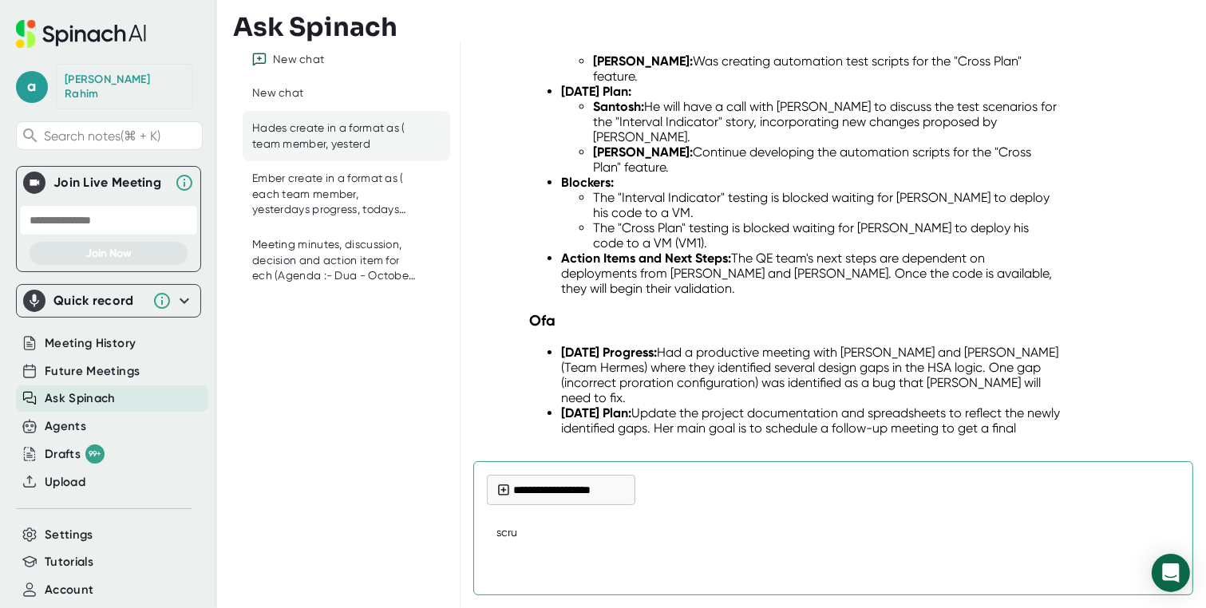
type textarea "x"
type textarea "scrum"
type textarea "x"
type textarea "scrum m"
type textarea "x"
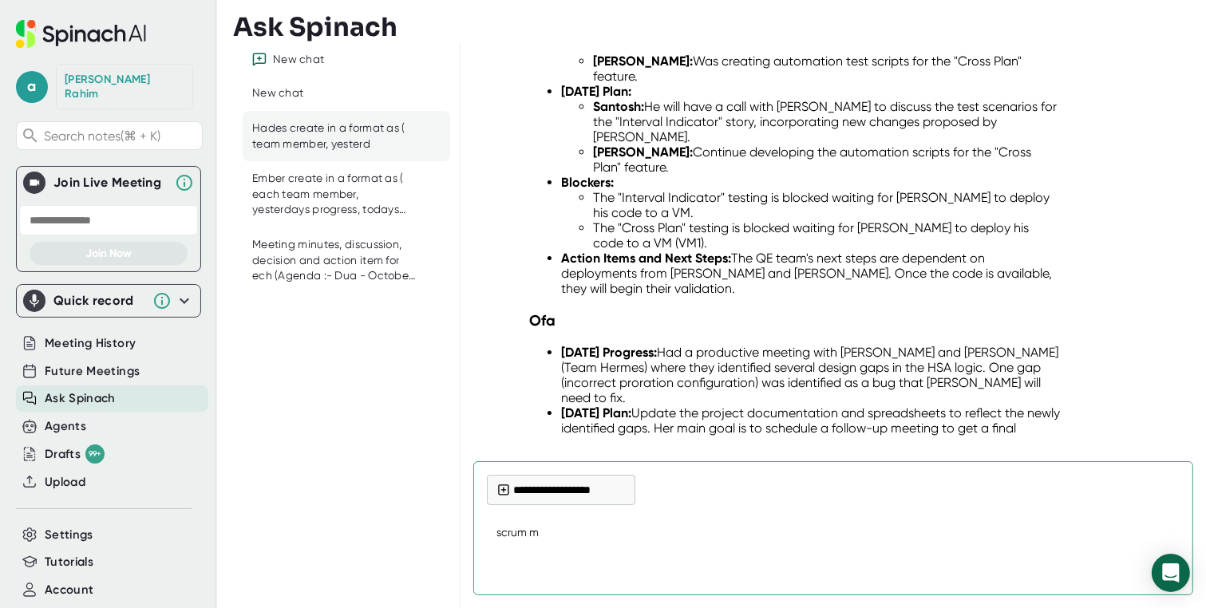
type textarea "scrum ma"
type textarea "x"
type textarea "scrum mas"
type textarea "x"
type textarea "scrum mast"
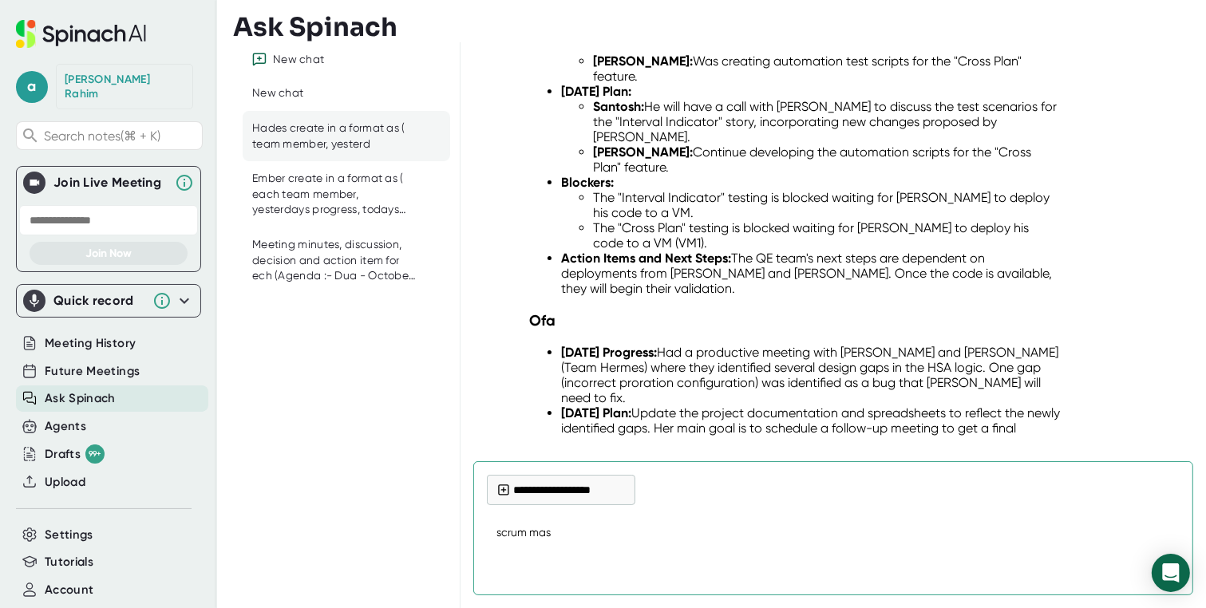
type textarea "x"
type textarea "scrum maste"
type textarea "x"
type textarea "scrum master"
type textarea "x"
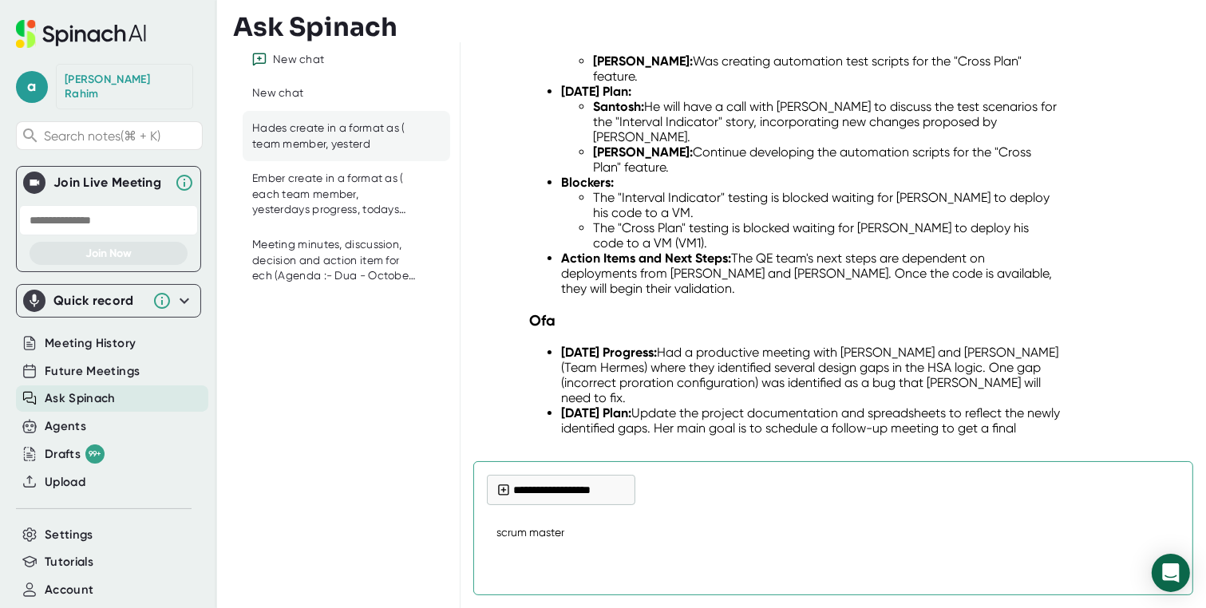
type textarea "scrum master"
type textarea "x"
type textarea "scrum master f"
type textarea "x"
type textarea "scrum master fo"
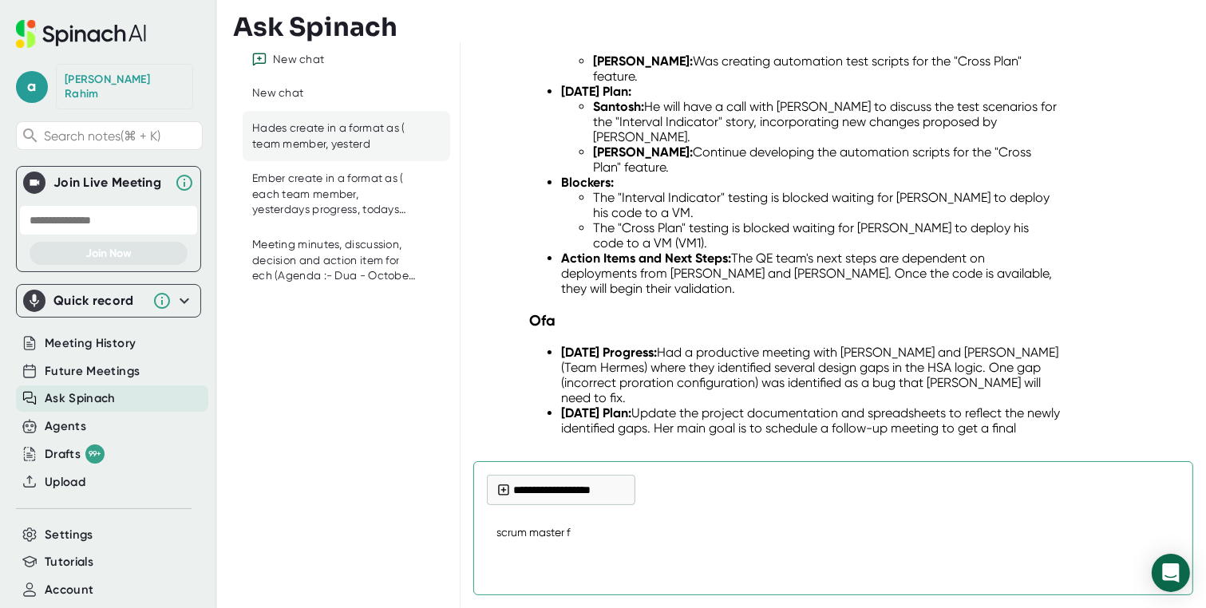
type textarea "x"
type textarea "scrum master for"
type textarea "x"
type textarea "scrum master for"
type textarea "x"
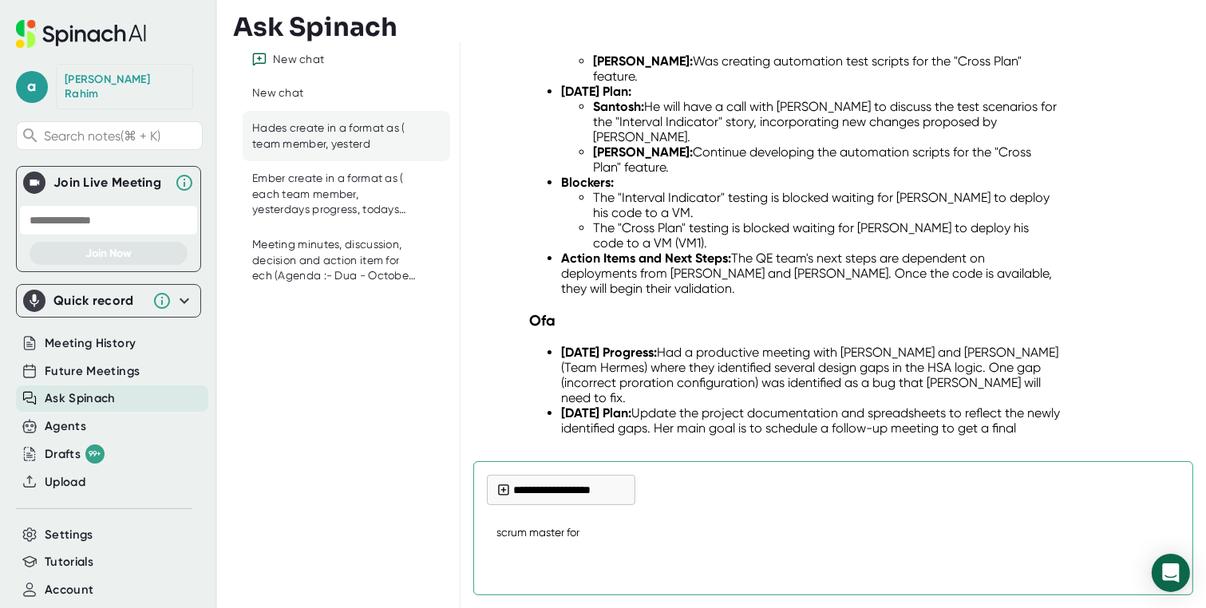
type textarea "scrum master for t"
type textarea "x"
type textarea "scrum master for to"
type textarea "x"
type textarea "scrum master for [PERSON_NAME]"
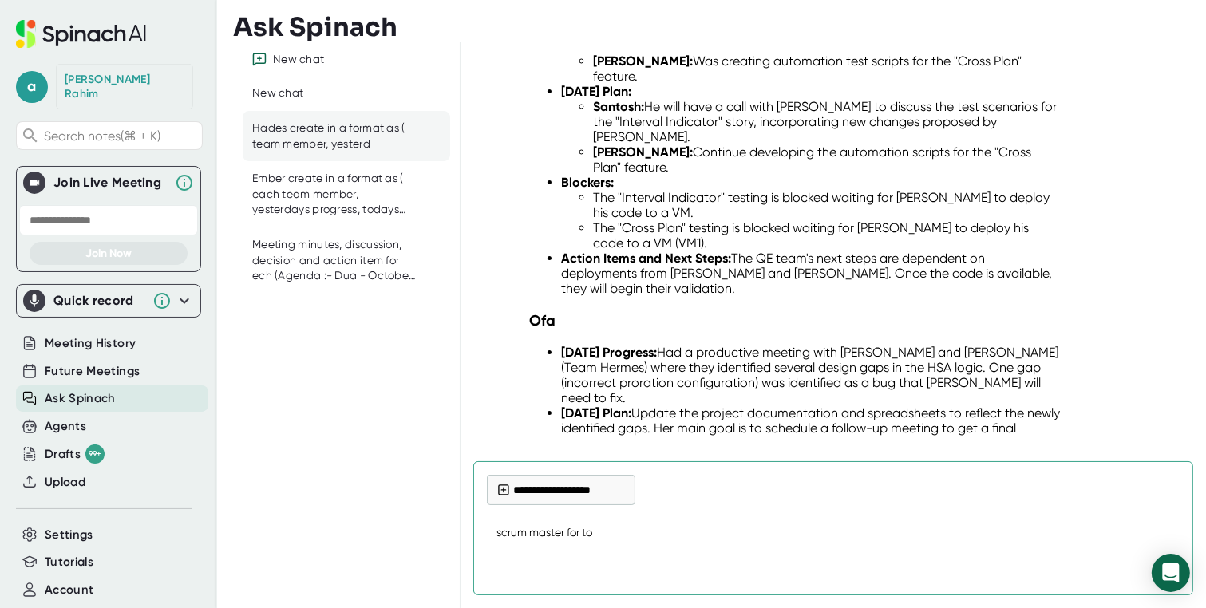
type textarea "x"
type textarea "scrum master for toda"
type textarea "x"
type textarea "scrum master for [DATE]"
type textarea "x"
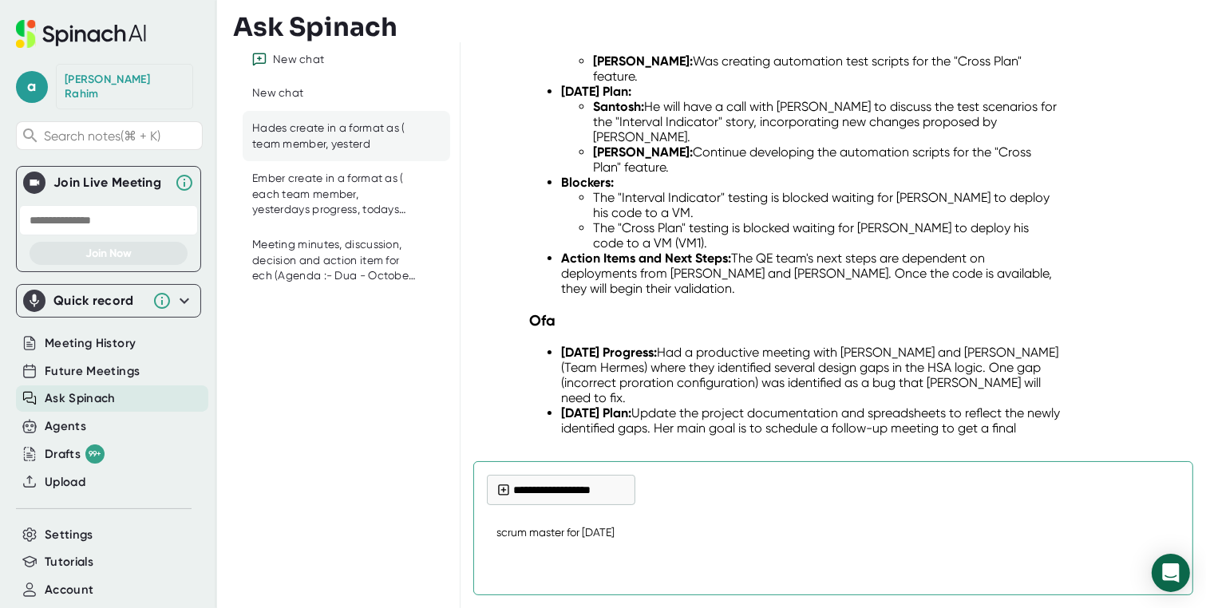
type textarea "scrum master for [DATE]"
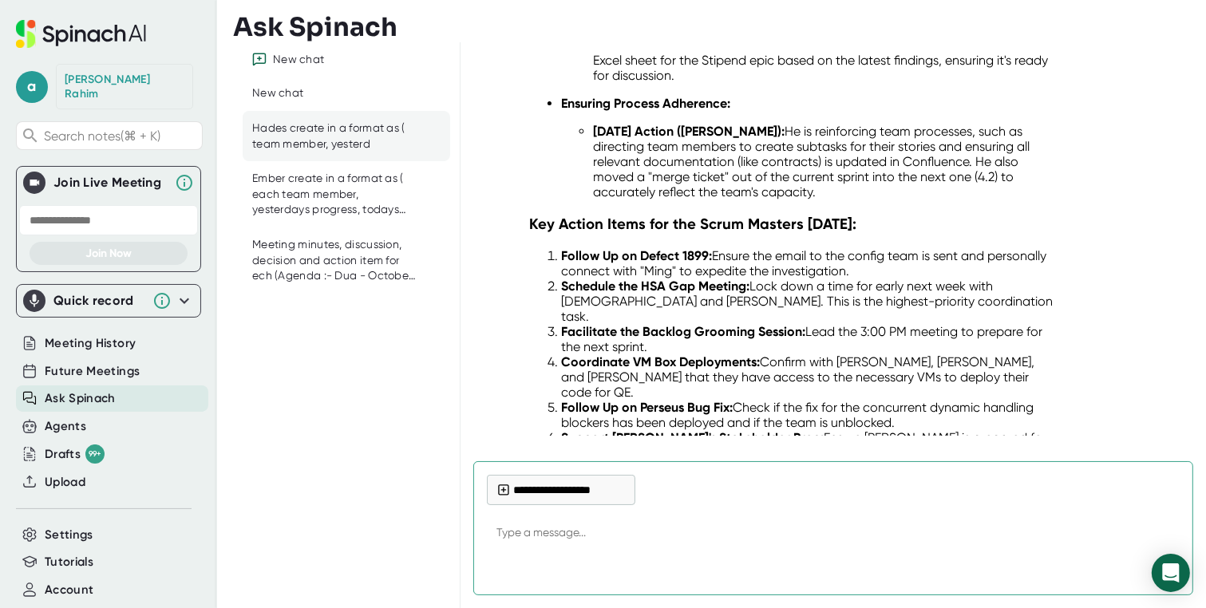
scroll to position [31961, 0]
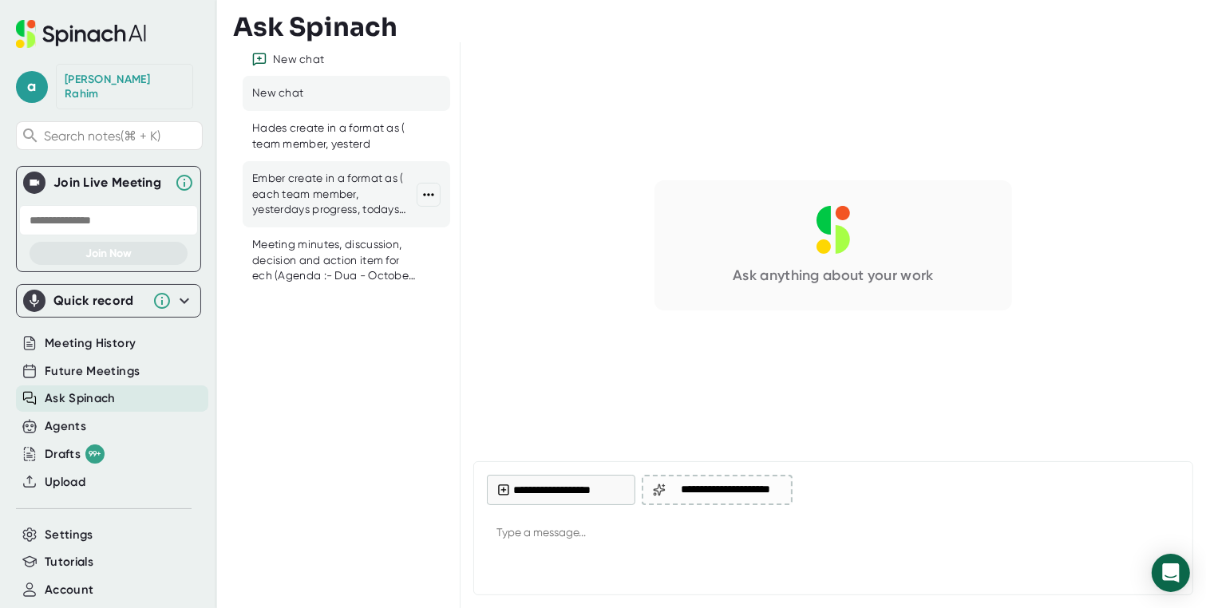
click at [312, 186] on div "Ember create in a format as ( each team member, yesterdays progress, todays pla…" at bounding box center [334, 194] width 164 height 47
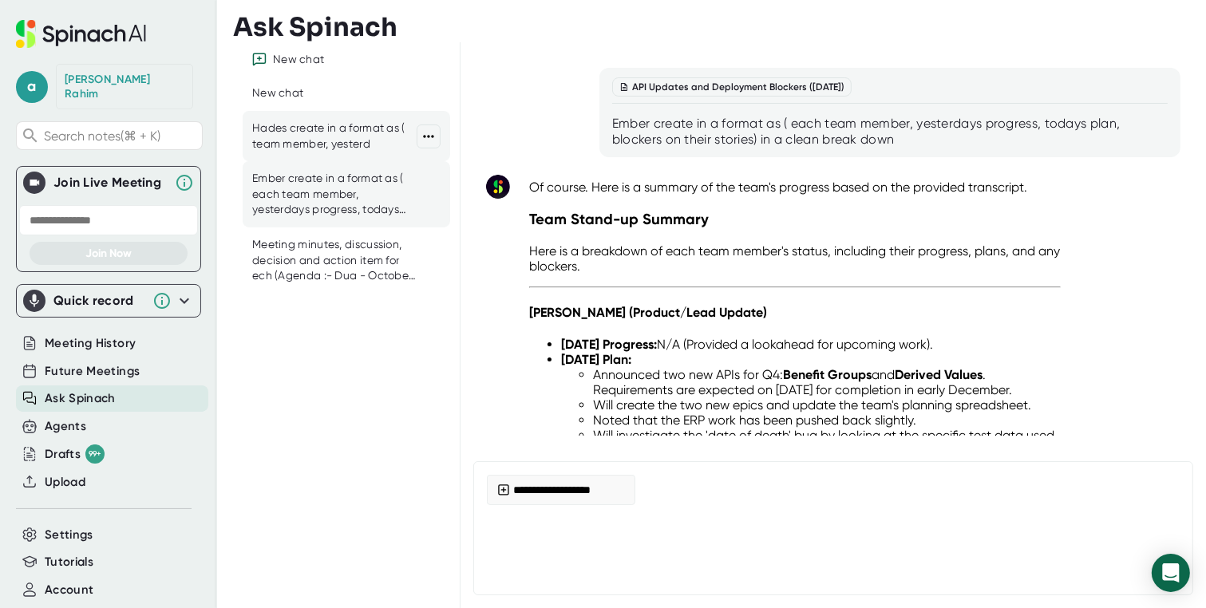
click at [336, 143] on div "Hades create in a format as ( team member, yesterd" at bounding box center [334, 136] width 164 height 31
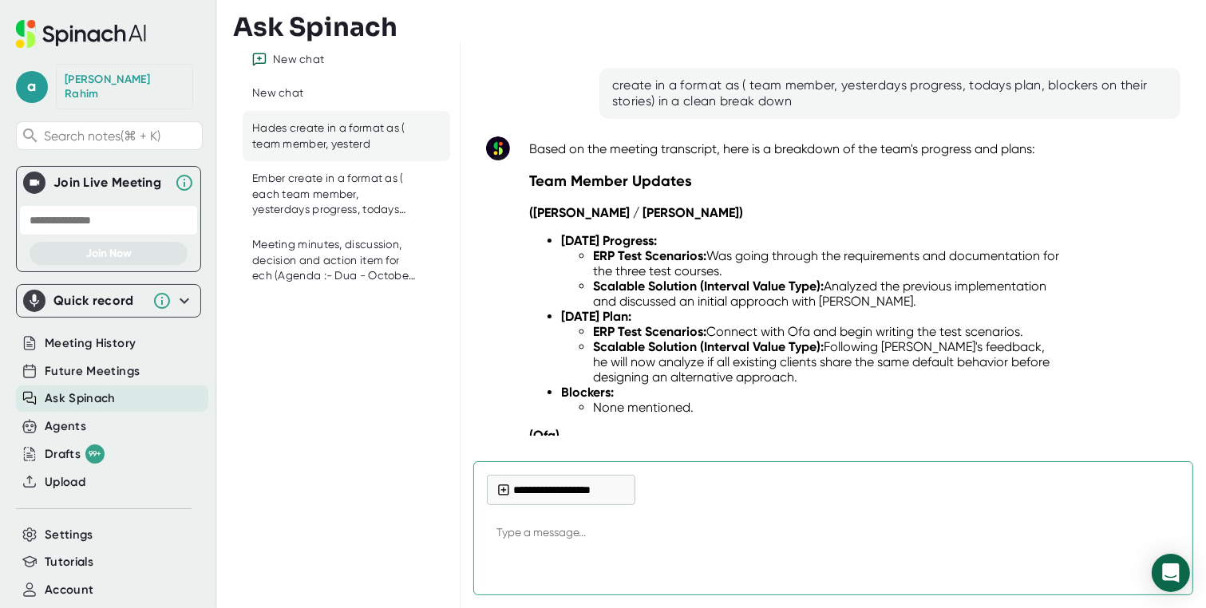
type textarea "x"
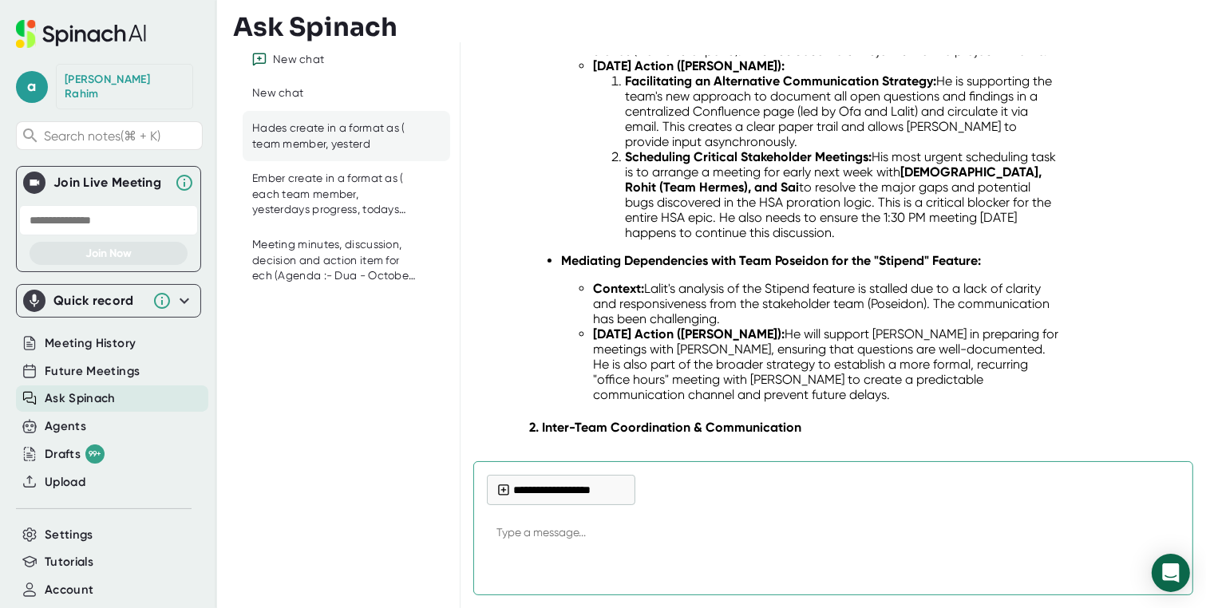
scroll to position [32979, 0]
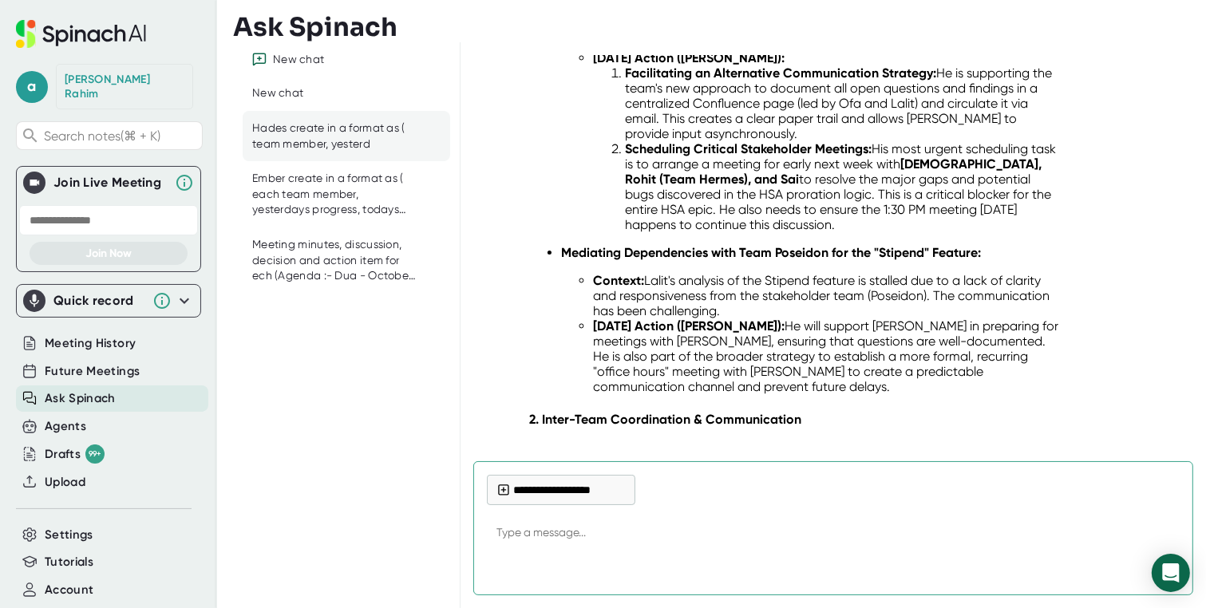
click at [612, 536] on textarea at bounding box center [833, 534] width 693 height 38
type textarea "w"
type textarea "x"
type textarea "wr"
type textarea "x"
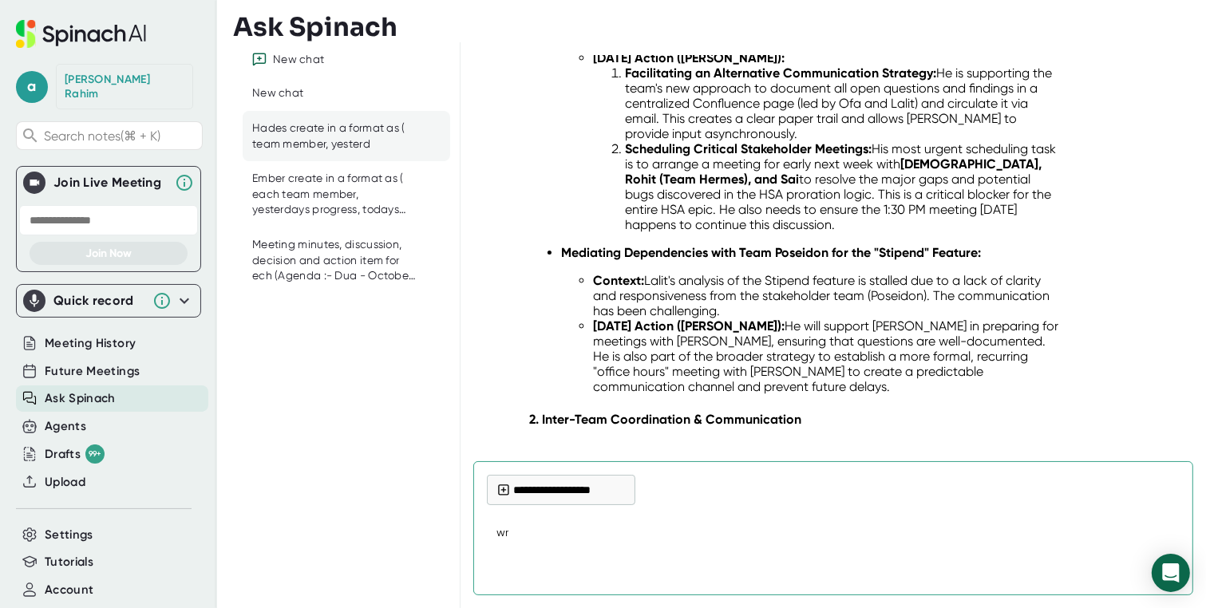
type textarea "wri"
type textarea "x"
type textarea "writ"
type textarea "x"
type textarea "write"
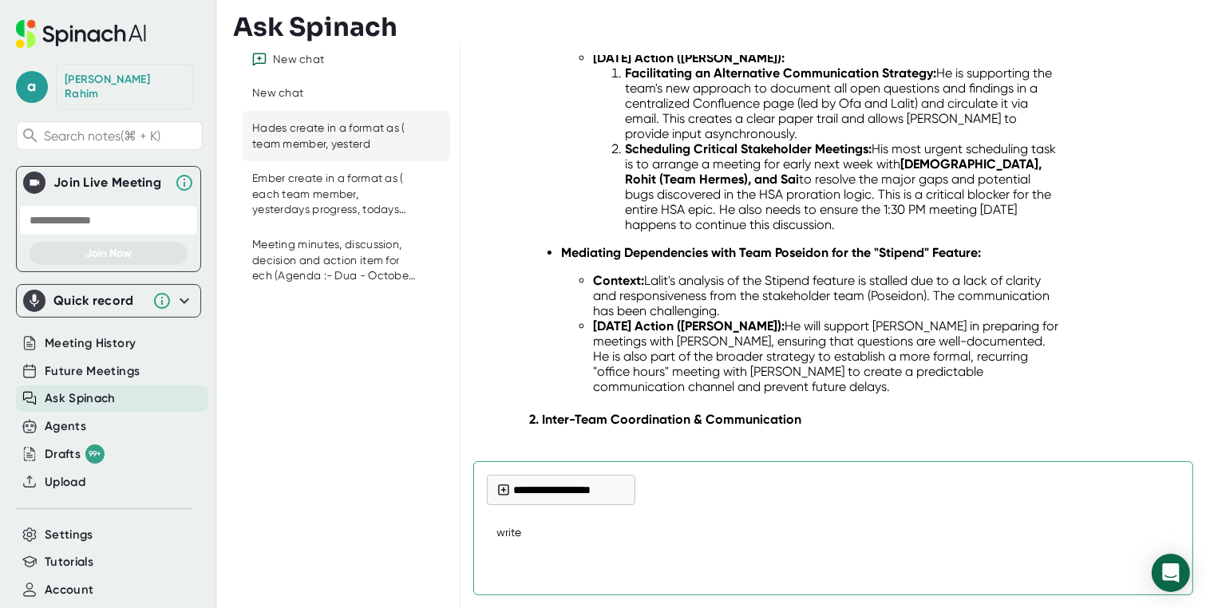
type textarea "x"
type textarea "write"
type textarea "x"
type textarea "write a"
type textarea "x"
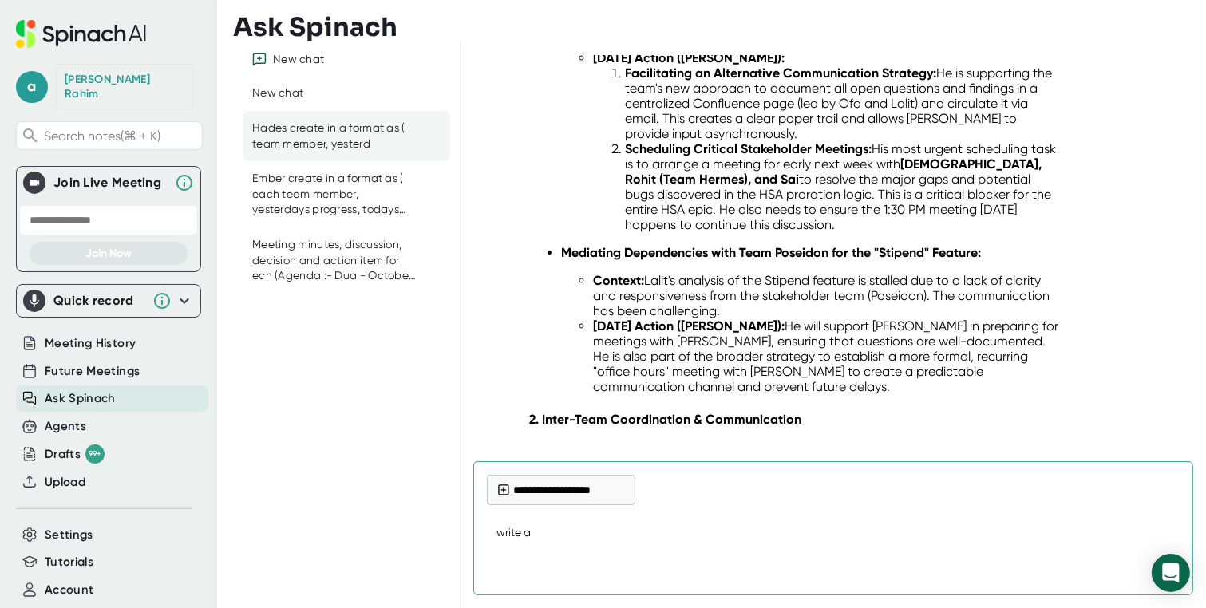
type textarea "write a"
type textarea "x"
type textarea "write a e"
type textarea "x"
type textarea "write a em"
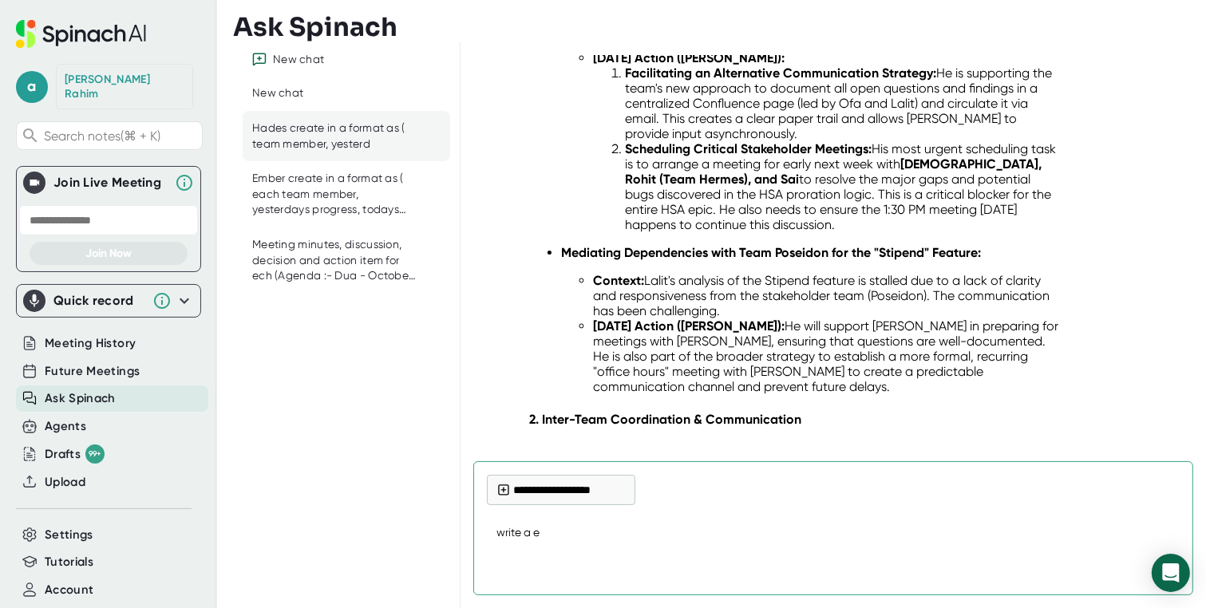
type textarea "x"
type textarea "write a ema"
type textarea "x"
type textarea "write a emai"
type textarea "x"
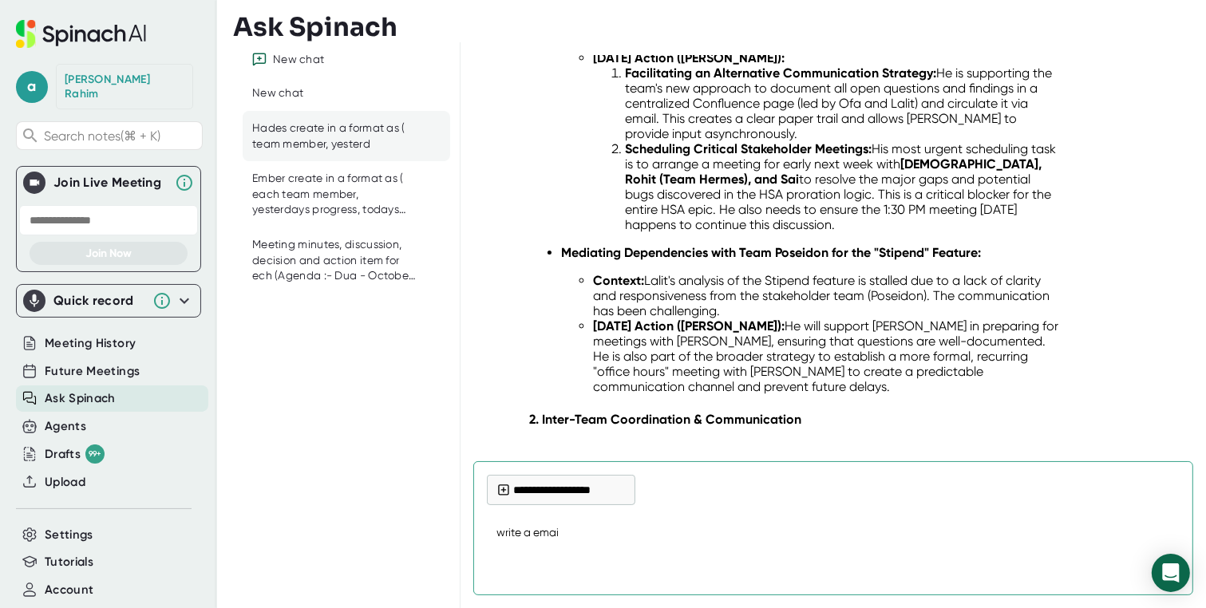
type textarea "write a email"
type textarea "x"
type textarea "write a email"
type textarea "x"
type textarea "write a email t"
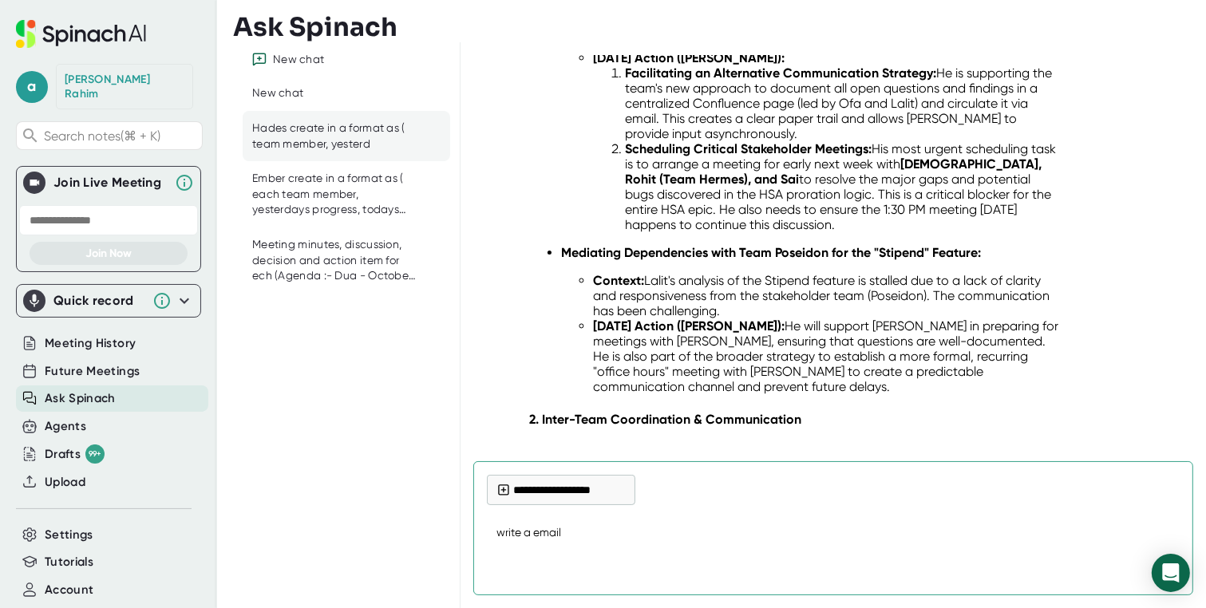
type textarea "x"
type textarea "write a email to"
type textarea "x"
type textarea "write a email to"
type textarea "x"
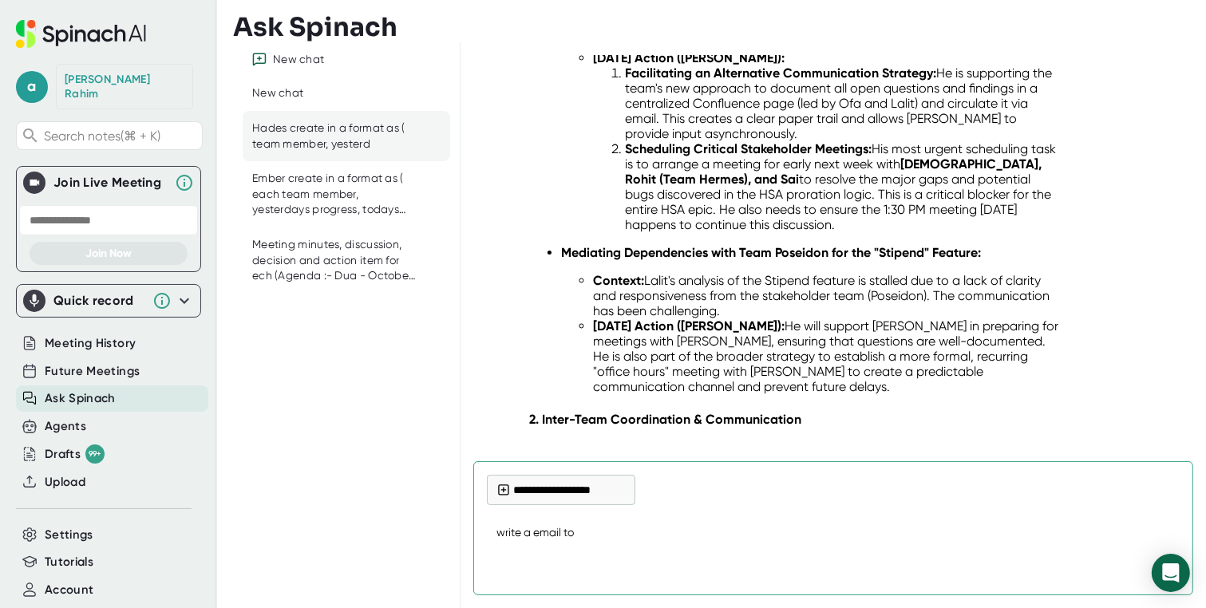
type textarea "write a email to t"
type textarea "x"
type textarea "write a email to te"
type textarea "x"
type textarea "write a email to tea"
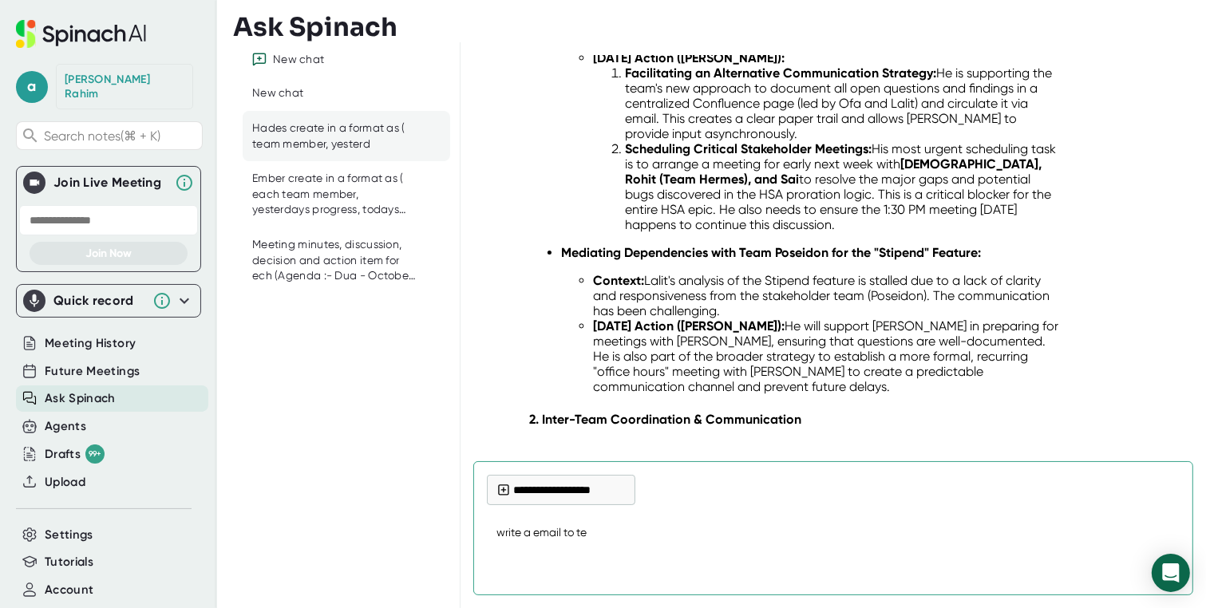
type textarea "x"
type textarea "write a email to team"
type textarea "x"
type textarea "write a email to team"
type textarea "x"
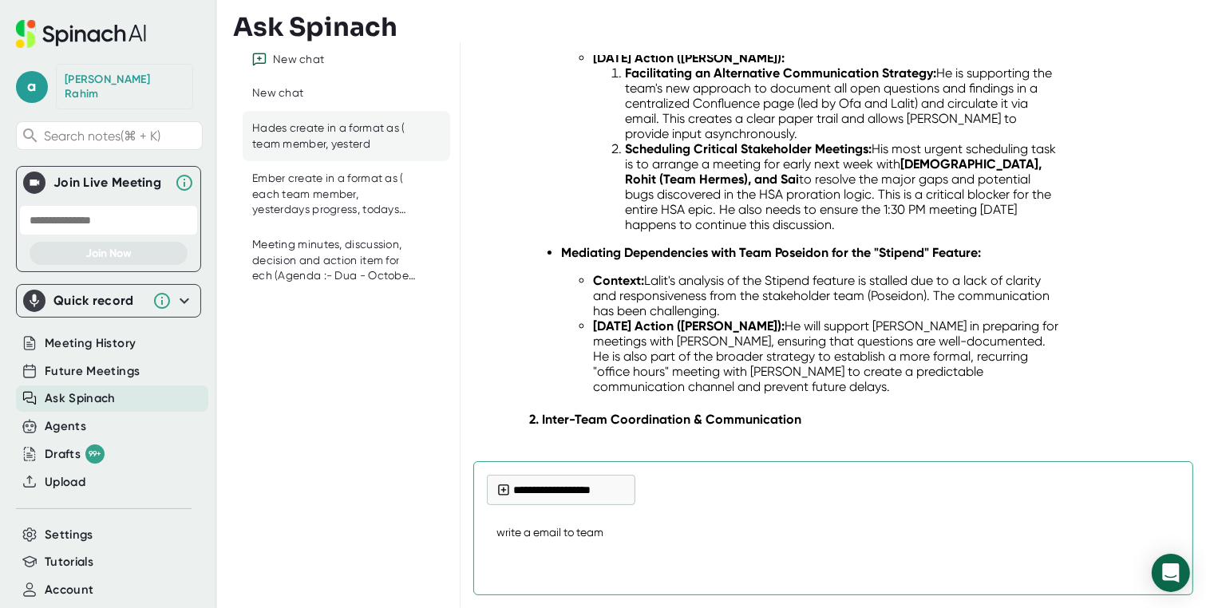
type textarea "write a email to team h"
type textarea "x"
type textarea "write a email to team he"
type textarea "x"
type textarea "write a email to team her"
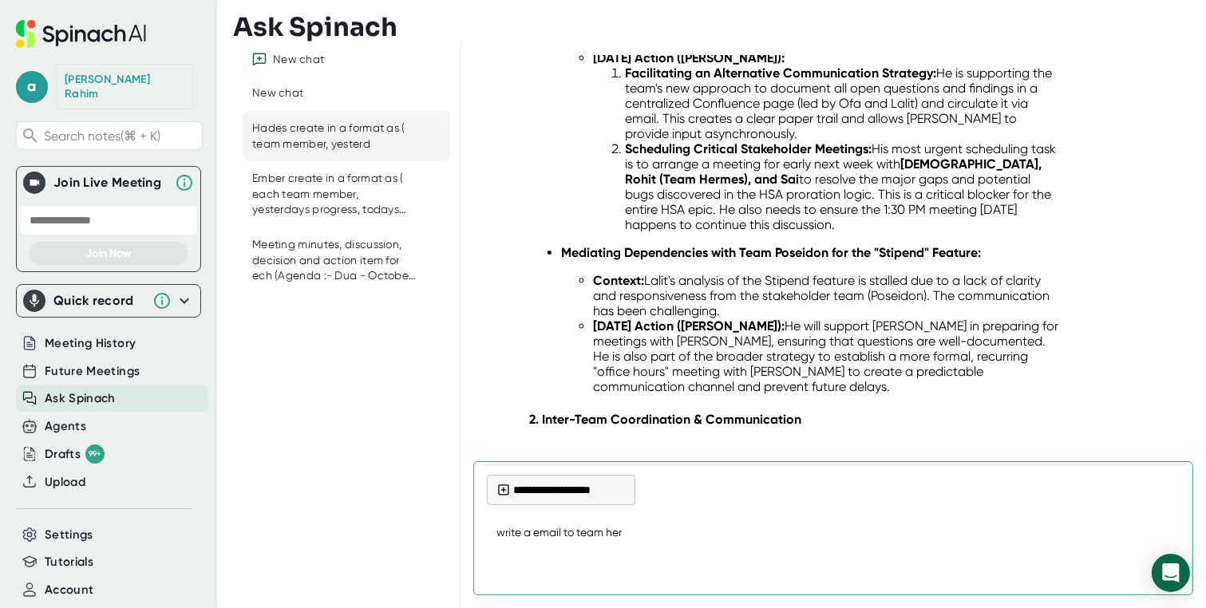
type textarea "x"
type textarea "write a email to team herm"
type textarea "x"
type textarea "write a email to team herme"
type textarea "x"
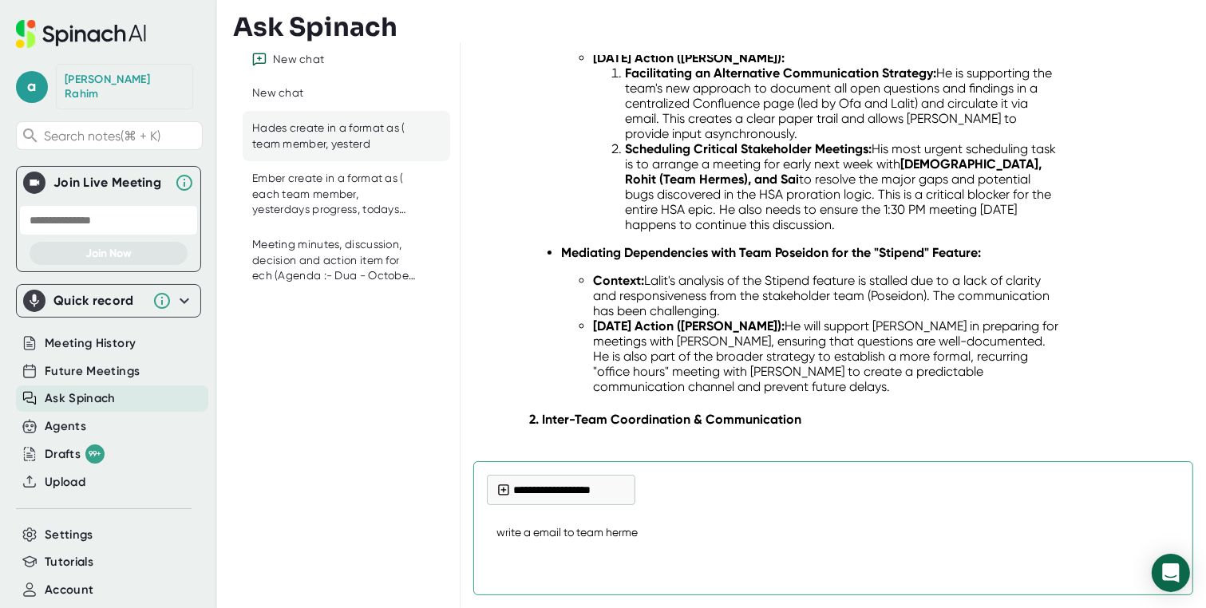
type textarea "write a email to team hermes"
type textarea "x"
type textarea "write a email to team hermes"
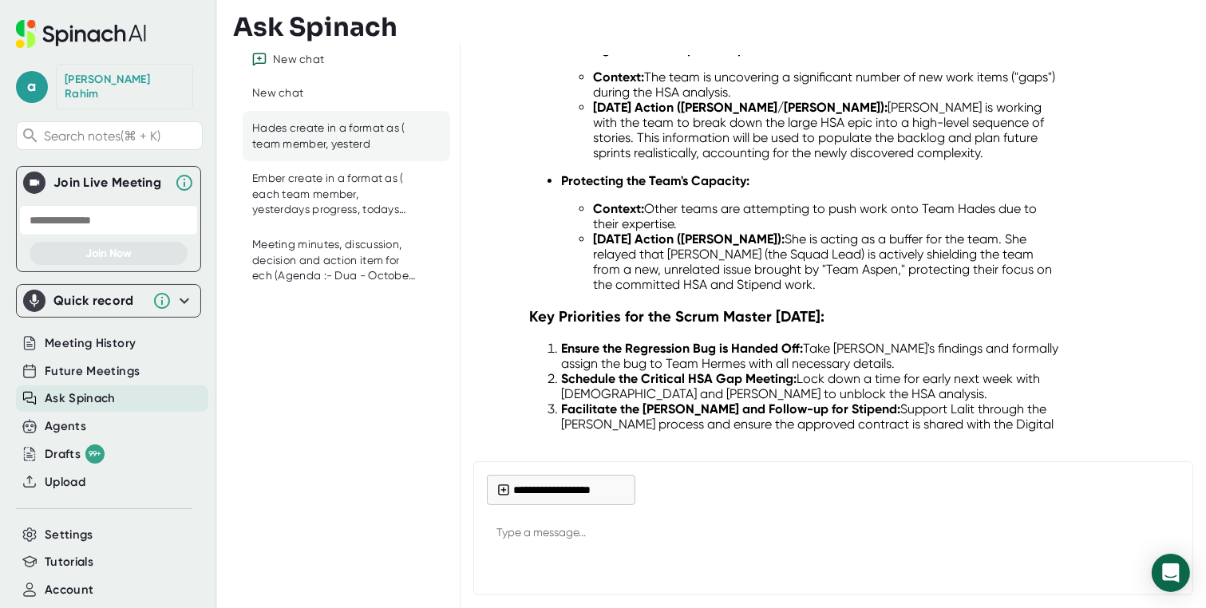
scroll to position [33937, 0]
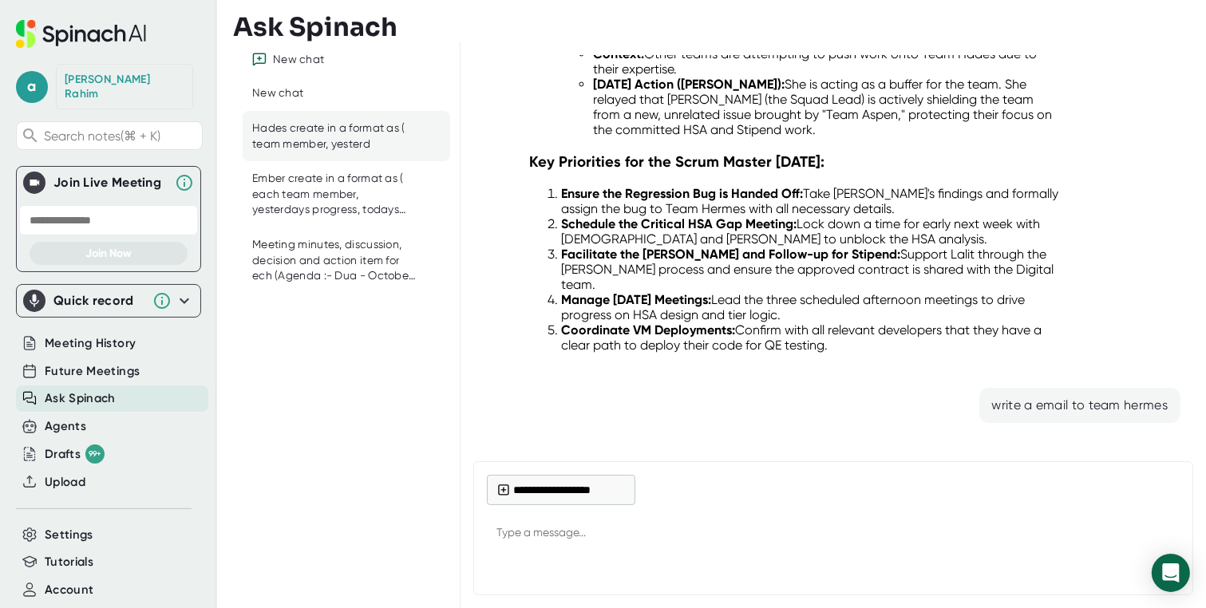
click at [507, 534] on textarea at bounding box center [833, 534] width 693 height 38
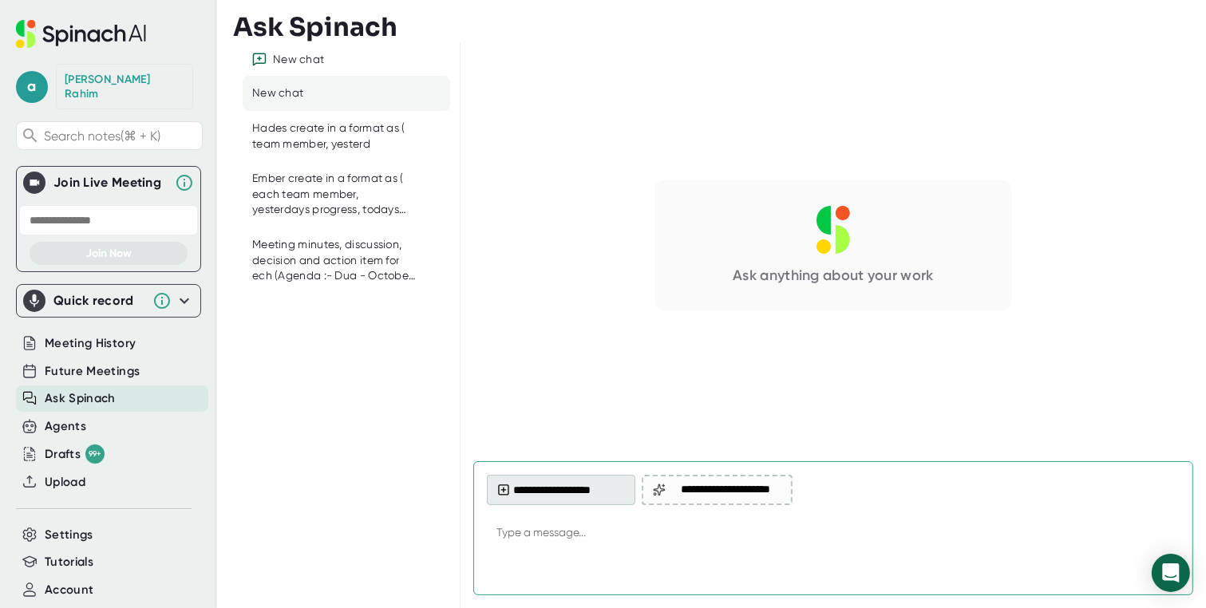
click at [604, 494] on button "**********" at bounding box center [561, 490] width 148 height 30
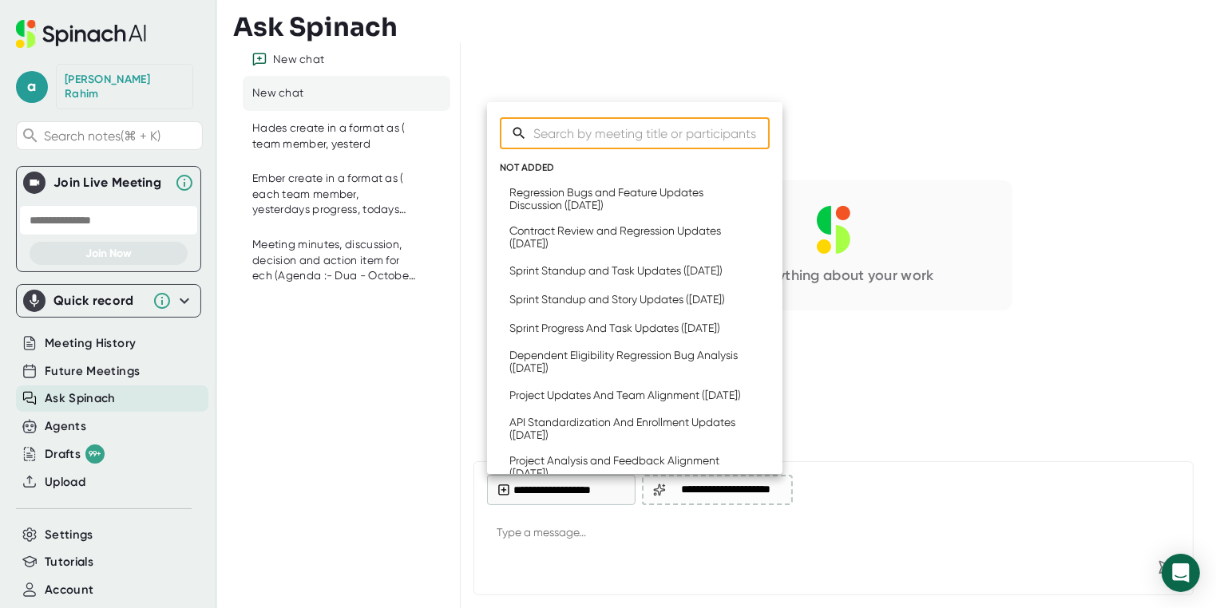
click at [904, 400] on div at bounding box center [608, 304] width 1216 height 608
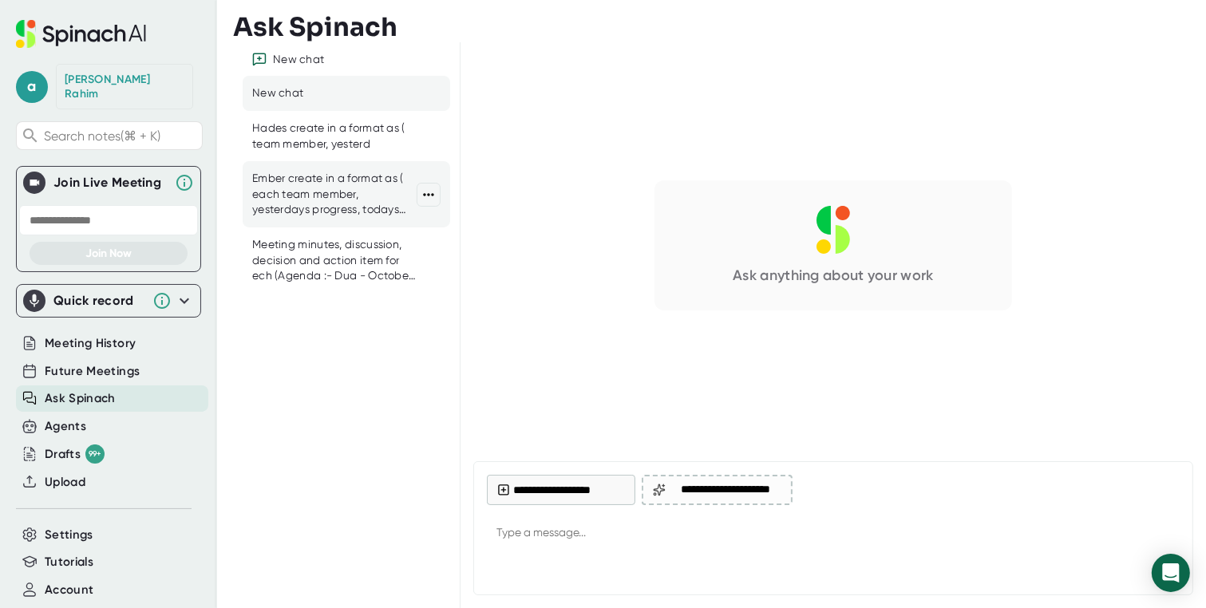
click at [354, 189] on div "Ember create in a format as ( each team member, yesterdays progress, todays pla…" at bounding box center [334, 194] width 164 height 47
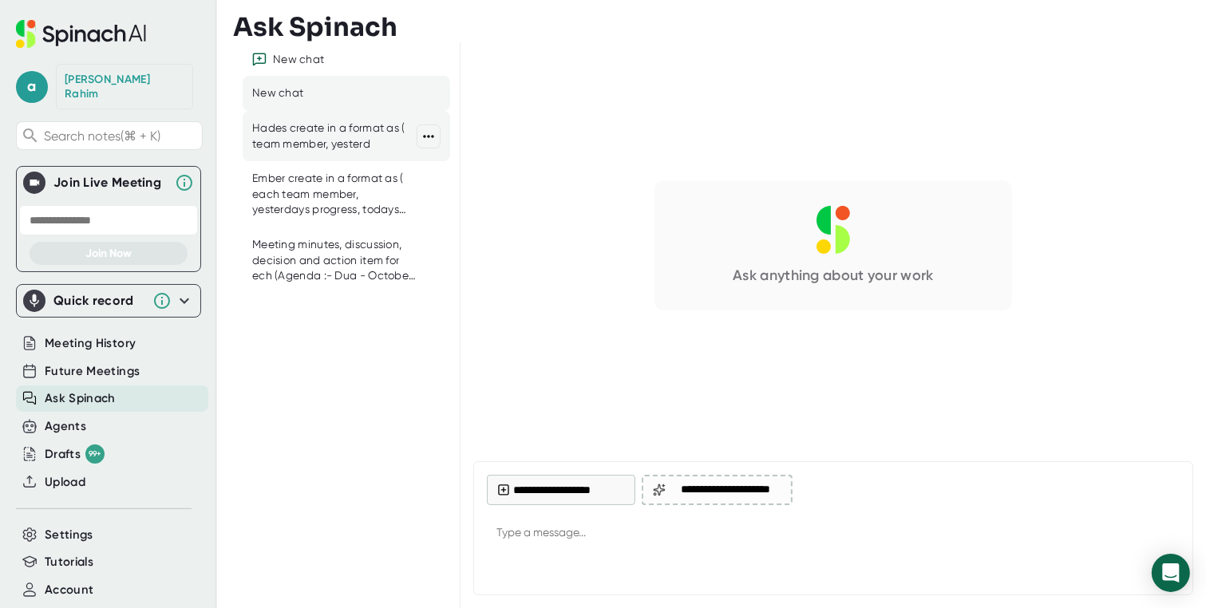
click at [321, 150] on div "Hades create in a format as ( team member, yesterd" at bounding box center [334, 136] width 164 height 31
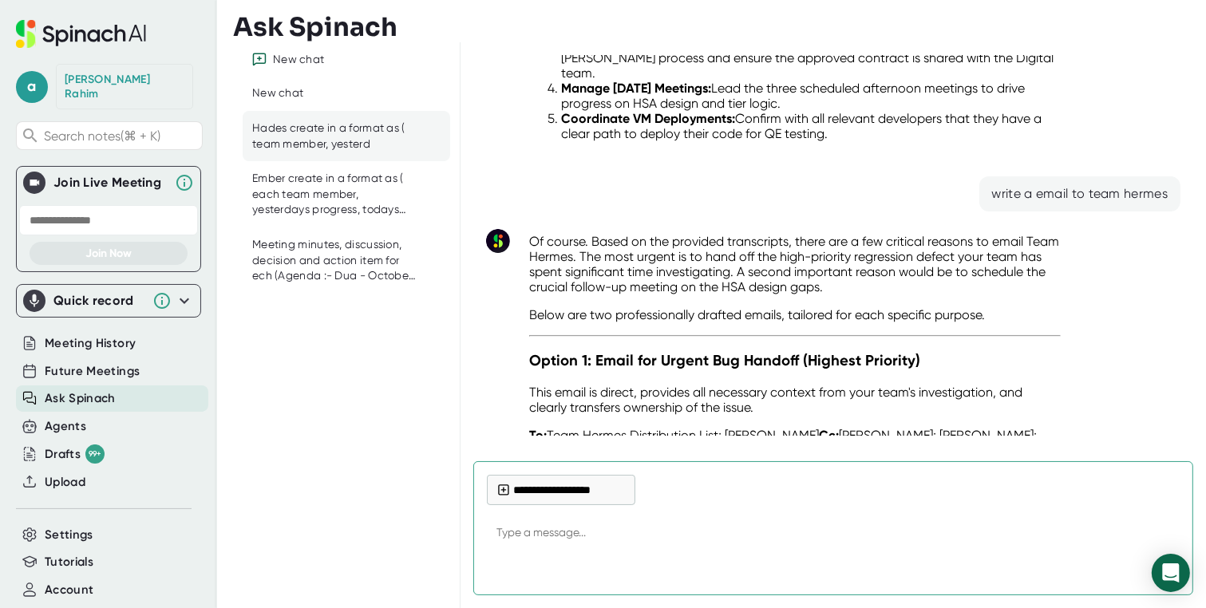
scroll to position [34227, 0]
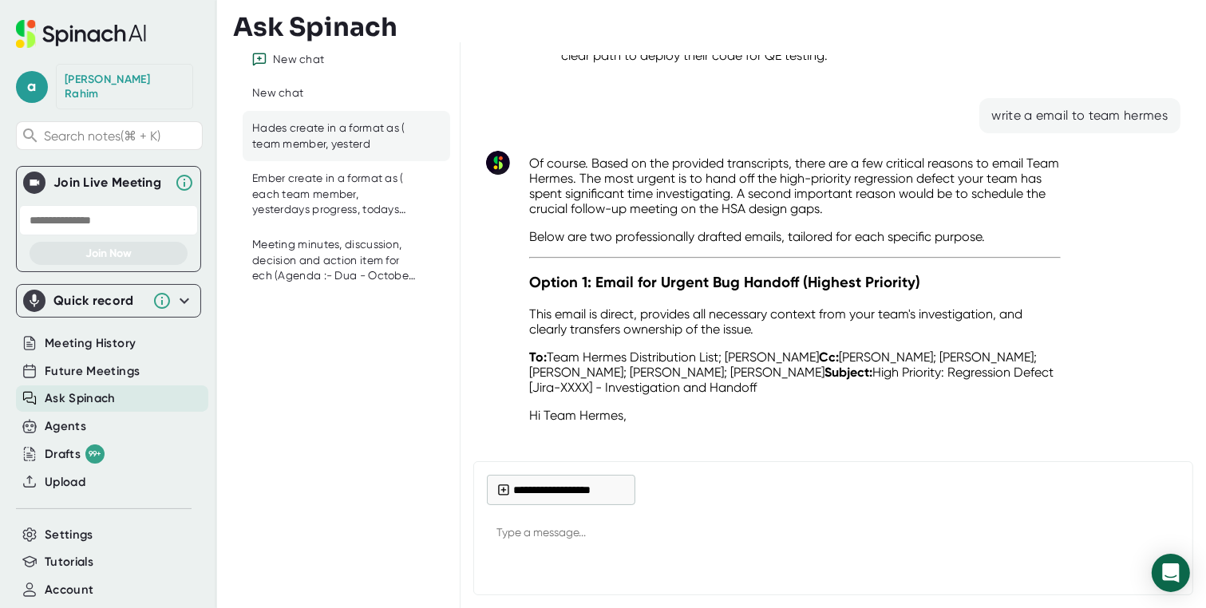
drag, startPoint x: 755, startPoint y: 407, endPoint x: 712, endPoint y: 392, distance: 45.7
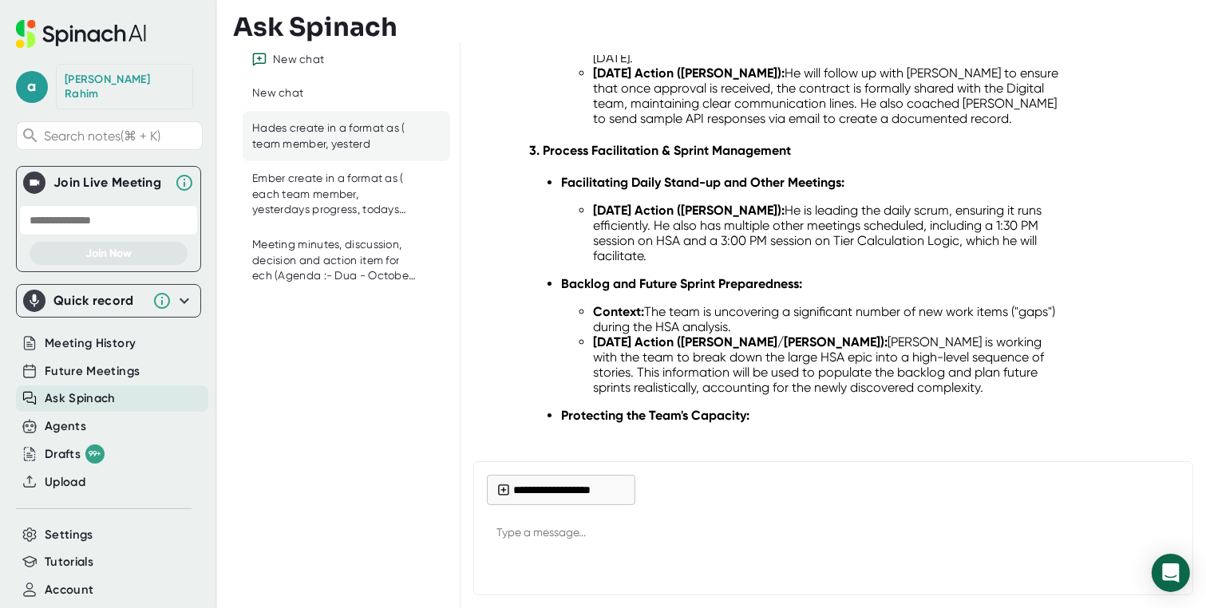
scroll to position [33459, 0]
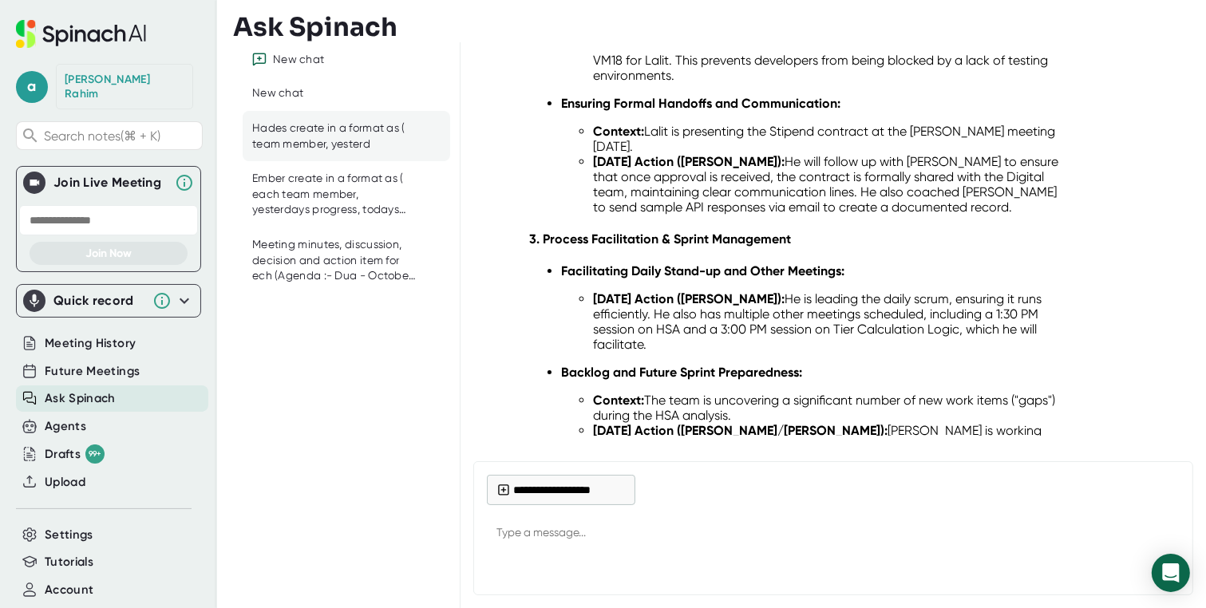
drag, startPoint x: 603, startPoint y: 369, endPoint x: 598, endPoint y: 124, distance: 245.1
copy div "Email for Urgent Bug Handoff (Highest Priority) This email is direct, provides …"
type textarea "x"
